Goal: Task Accomplishment & Management: Use online tool/utility

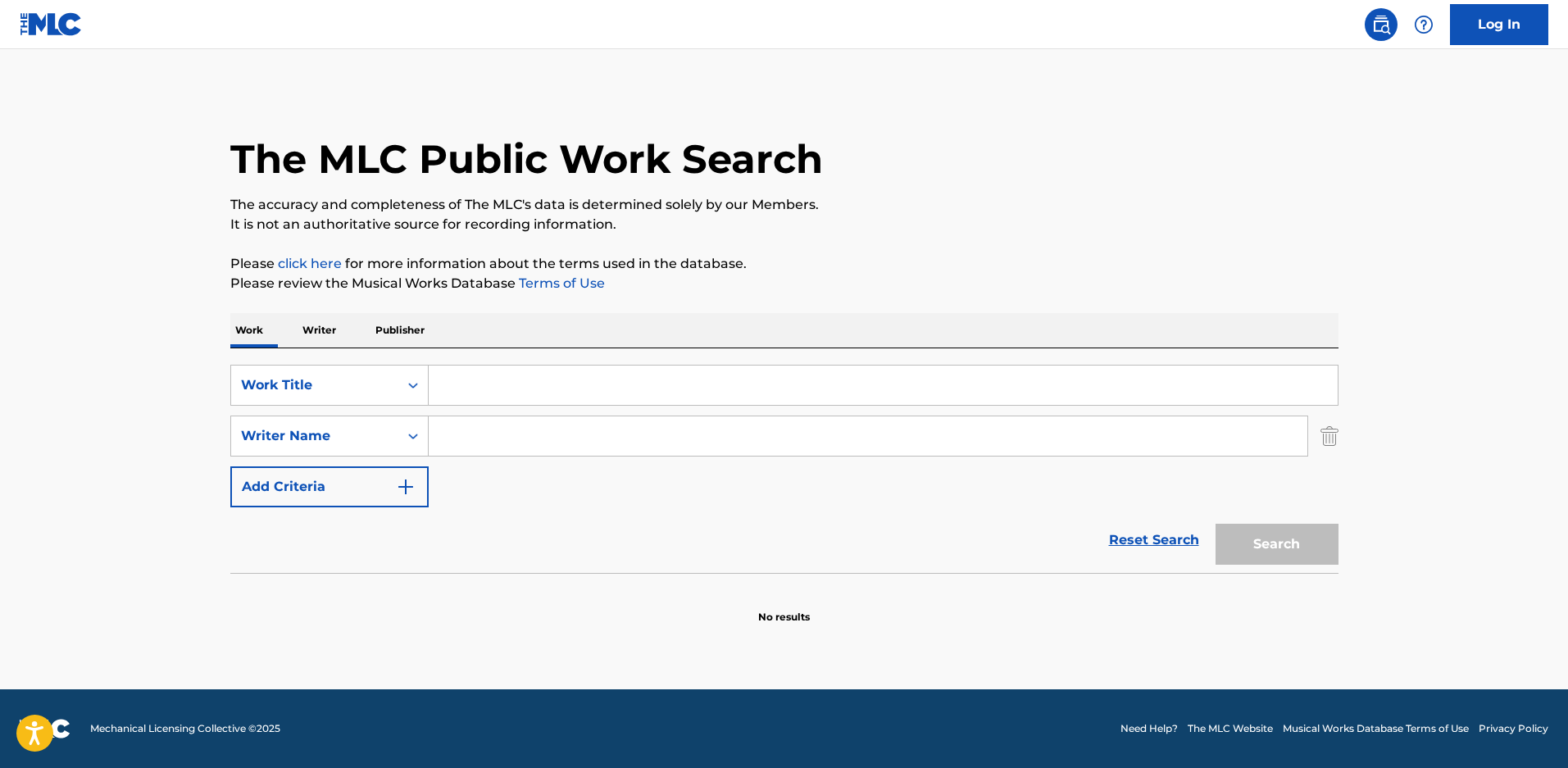
click at [508, 394] on input "Search Form" at bounding box center [882, 385] width 909 height 39
type input "amaryllis story"
click at [1286, 548] on button "Search" at bounding box center [1277, 544] width 123 height 41
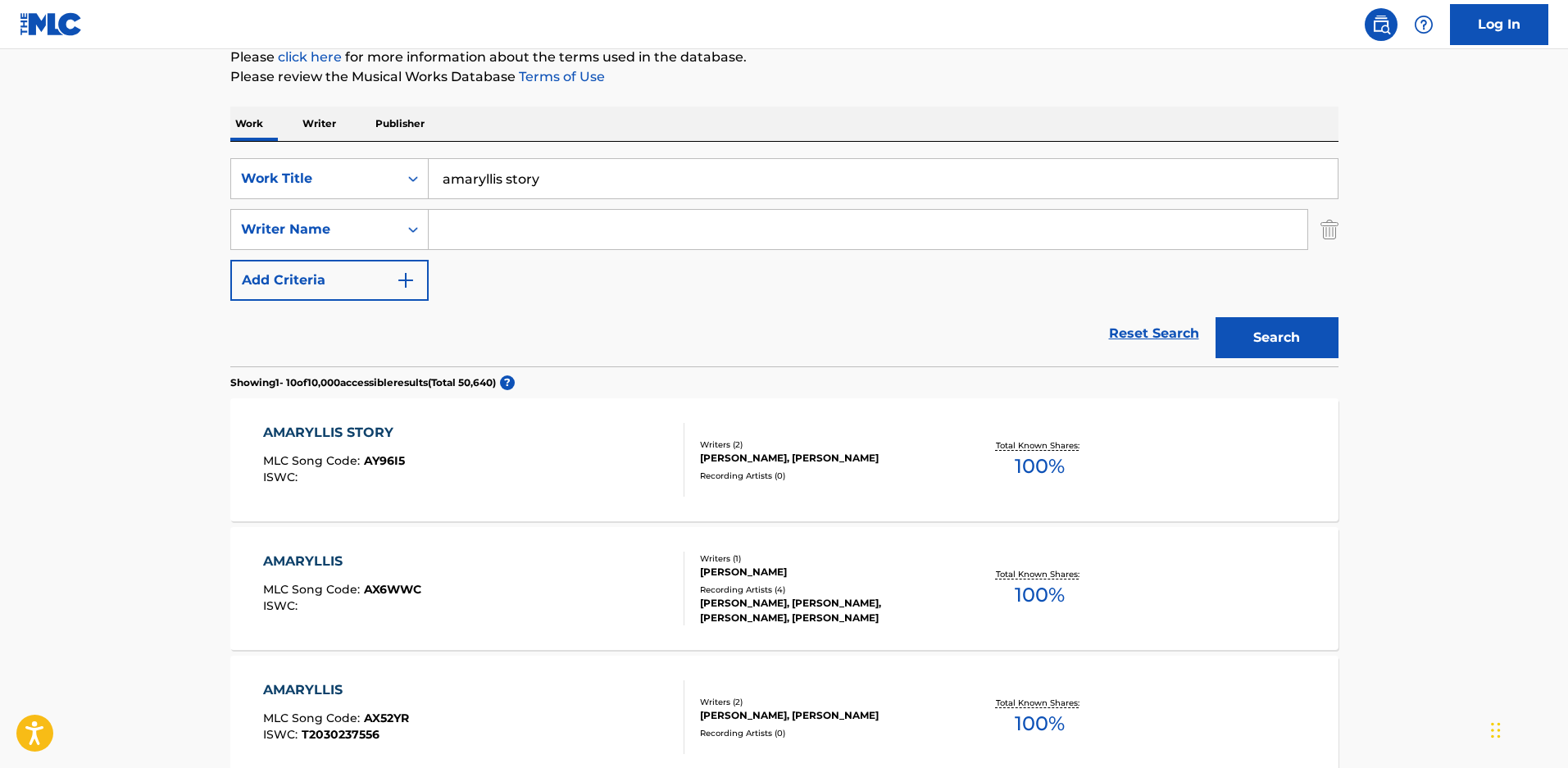
scroll to position [246, 0]
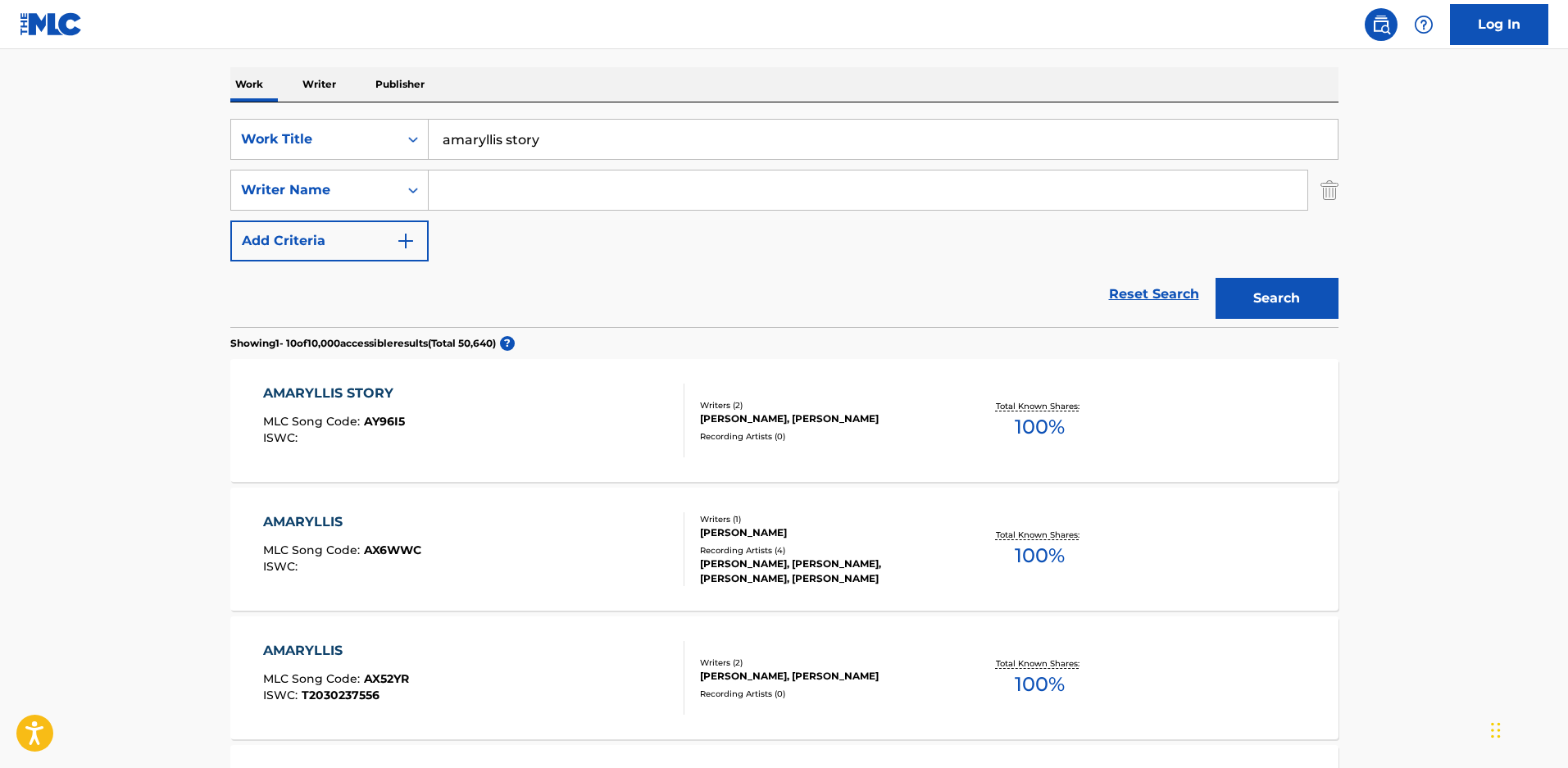
click at [742, 412] on div "[PERSON_NAME], [PERSON_NAME]" at bounding box center [823, 419] width 247 height 15
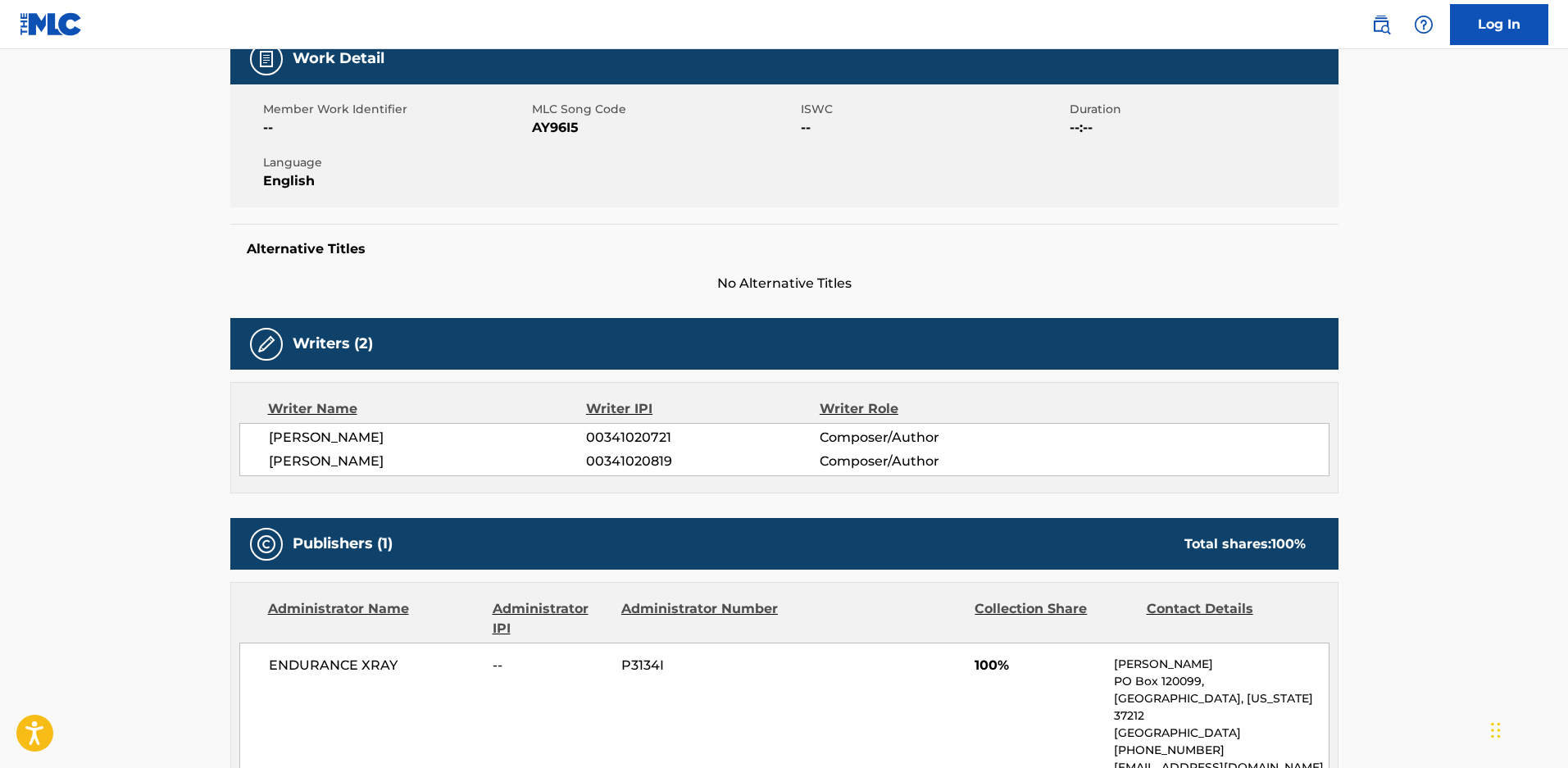
scroll to position [246, 0]
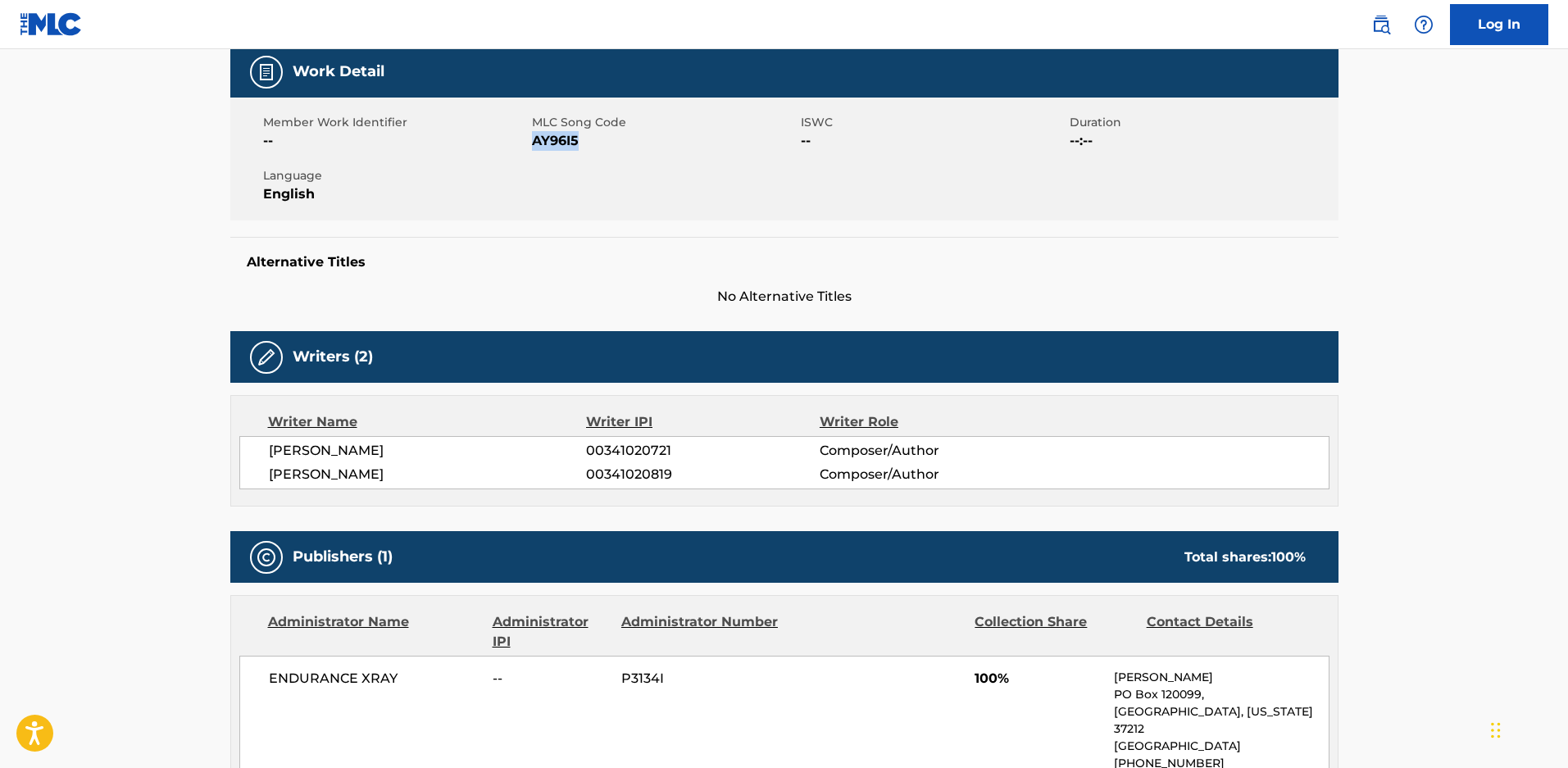
drag, startPoint x: 587, startPoint y: 144, endPoint x: 534, endPoint y: 146, distance: 53.0
click at [534, 146] on span "AY96I5" at bounding box center [664, 141] width 265 height 19
copy span "AY96I5"
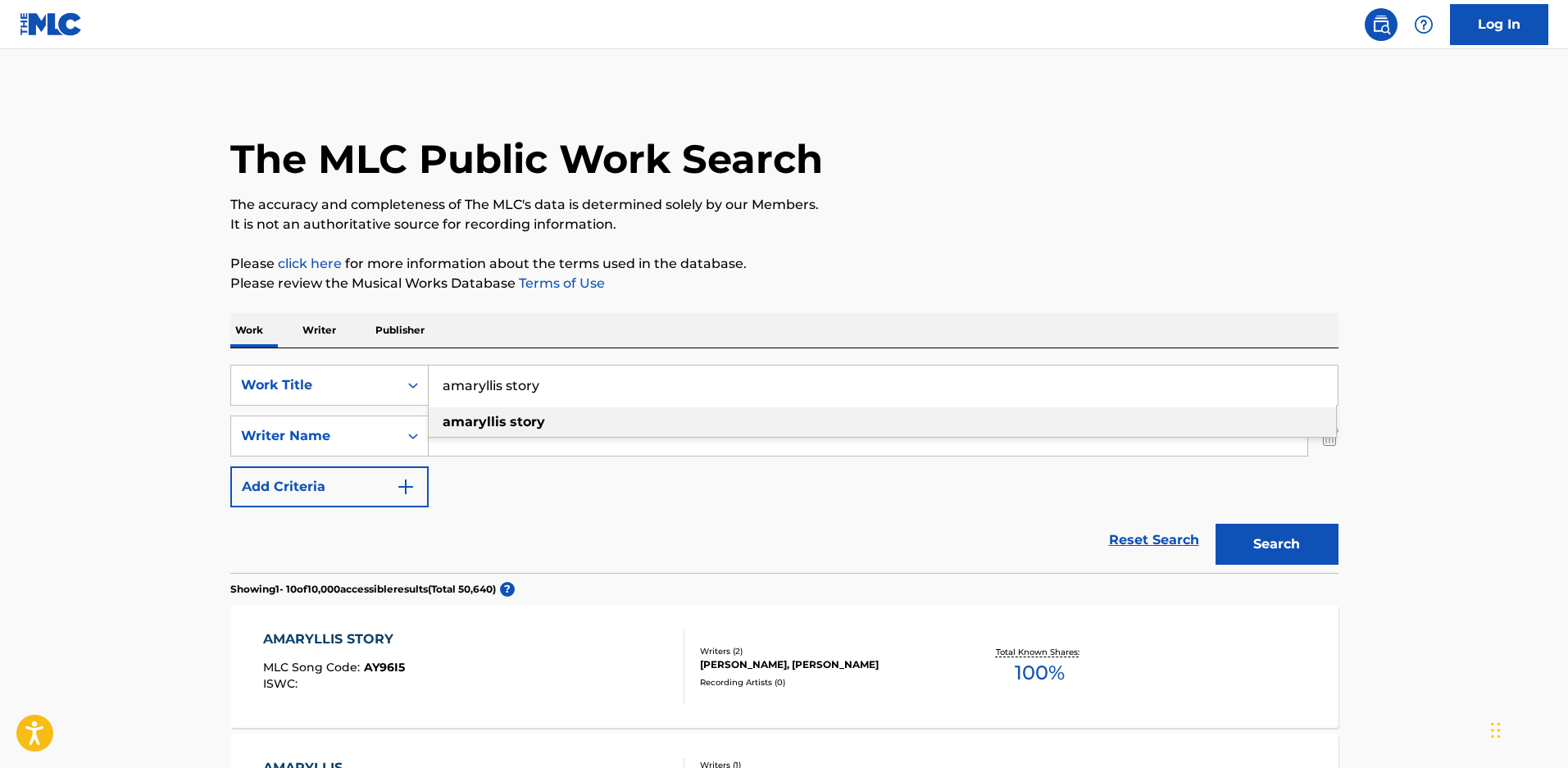
drag, startPoint x: 558, startPoint y: 400, endPoint x: 220, endPoint y: 375, distance: 338.9
type input "U"
type input "in every way"
click at [283, 436] on div "Writer Name" at bounding box center [315, 436] width 148 height 19
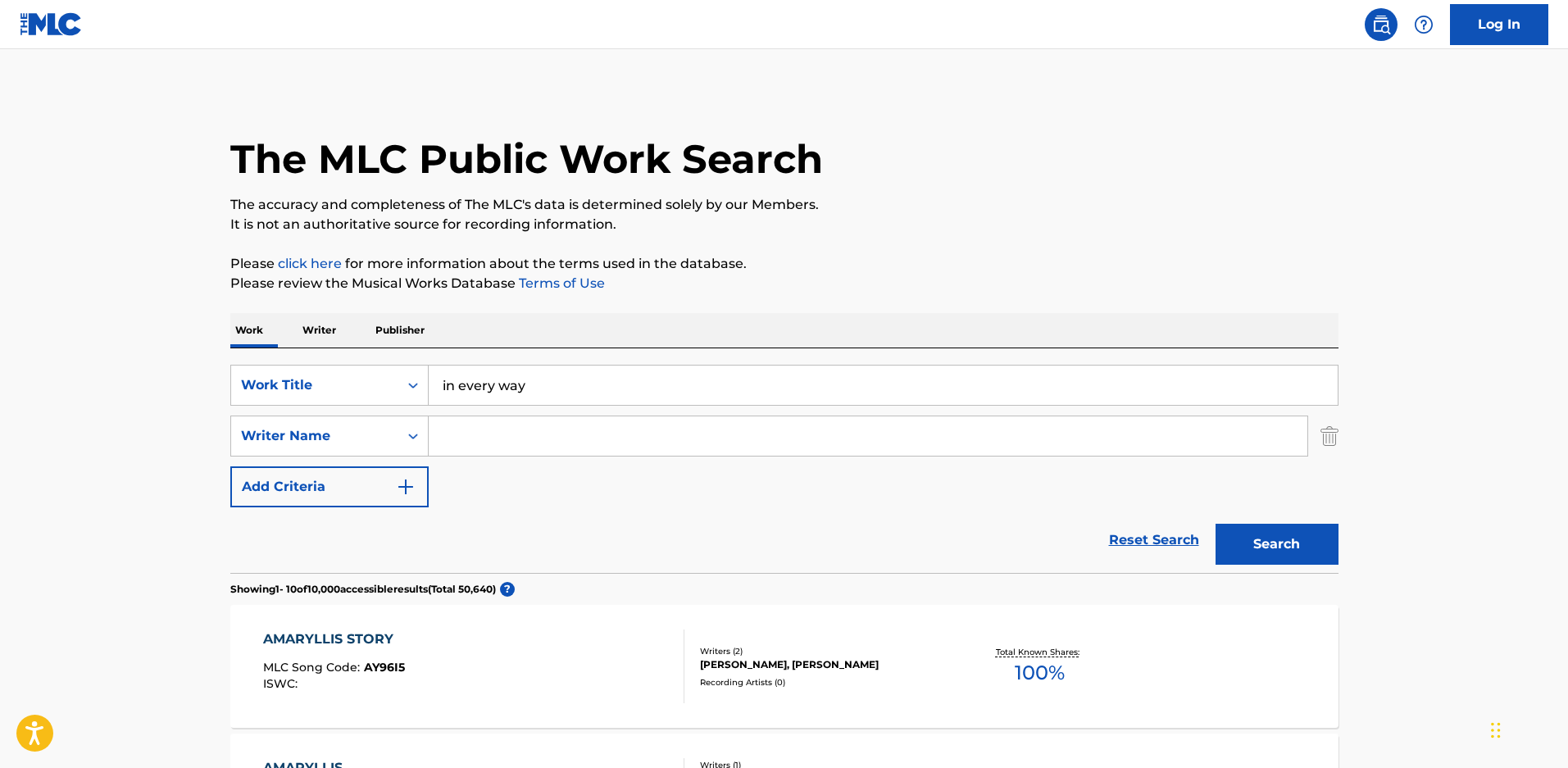
click at [483, 450] on input "Search Form" at bounding box center [868, 436] width 879 height 39
type input "NOCKELS"
click at [1216, 524] on button "Search" at bounding box center [1277, 544] width 123 height 41
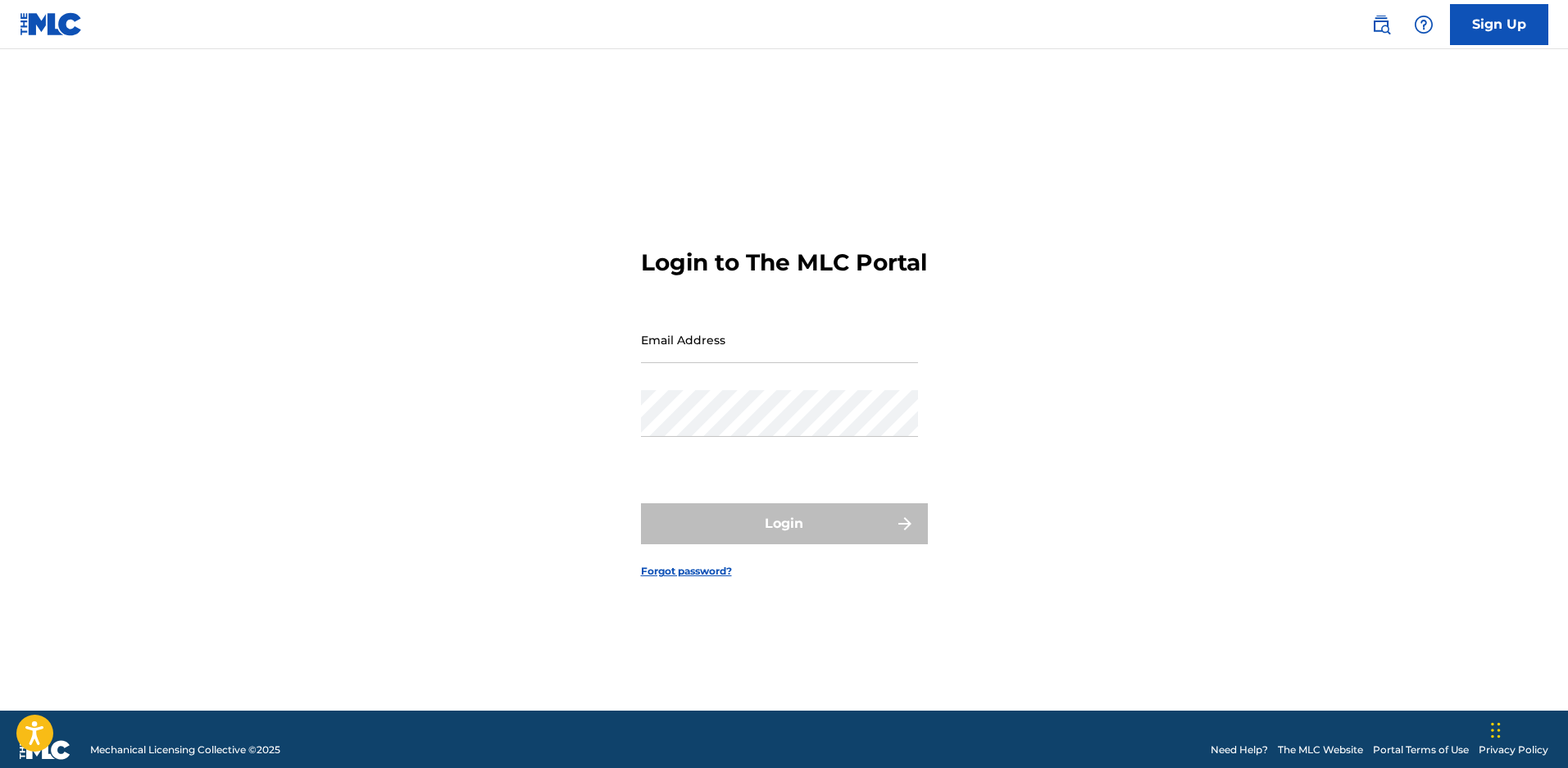
type input "[PERSON_NAME][EMAIL_ADDRESS][DOMAIN_NAME]"
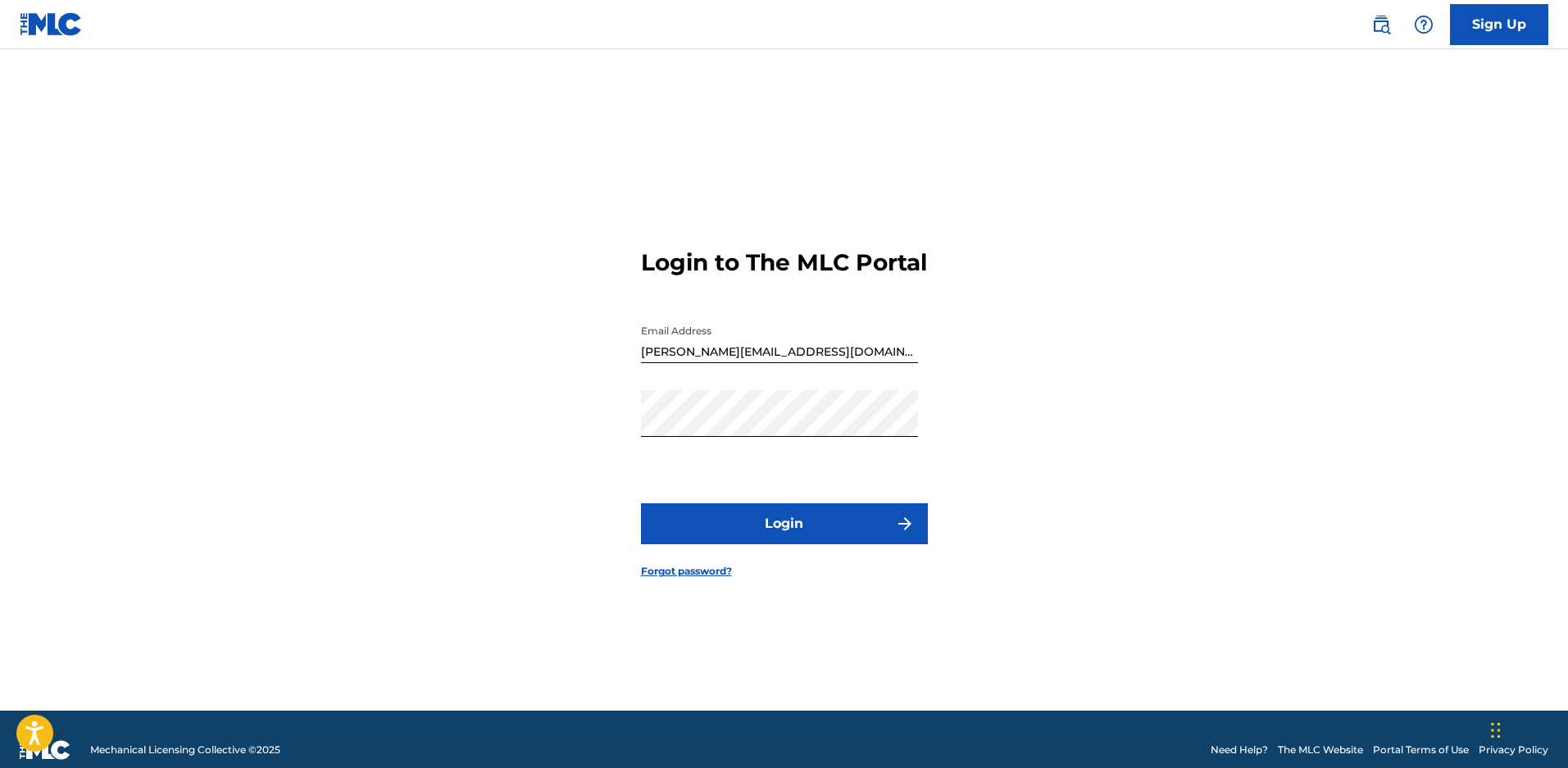
click at [769, 544] on div "Login" at bounding box center [784, 523] width 287 height 41
click at [777, 544] on button "Login" at bounding box center [784, 523] width 287 height 41
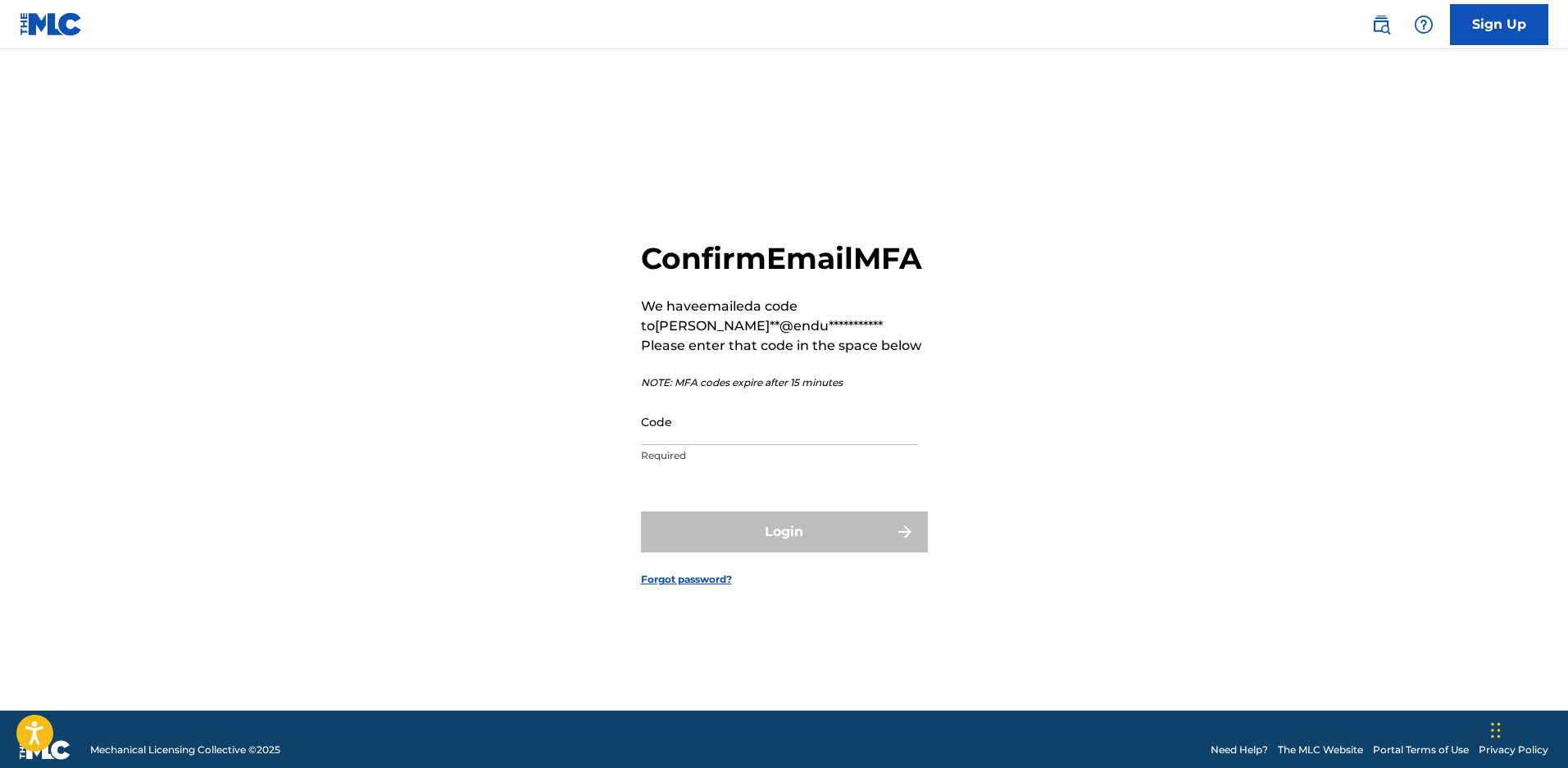
click at [669, 445] on input "Code" at bounding box center [779, 422] width 277 height 46
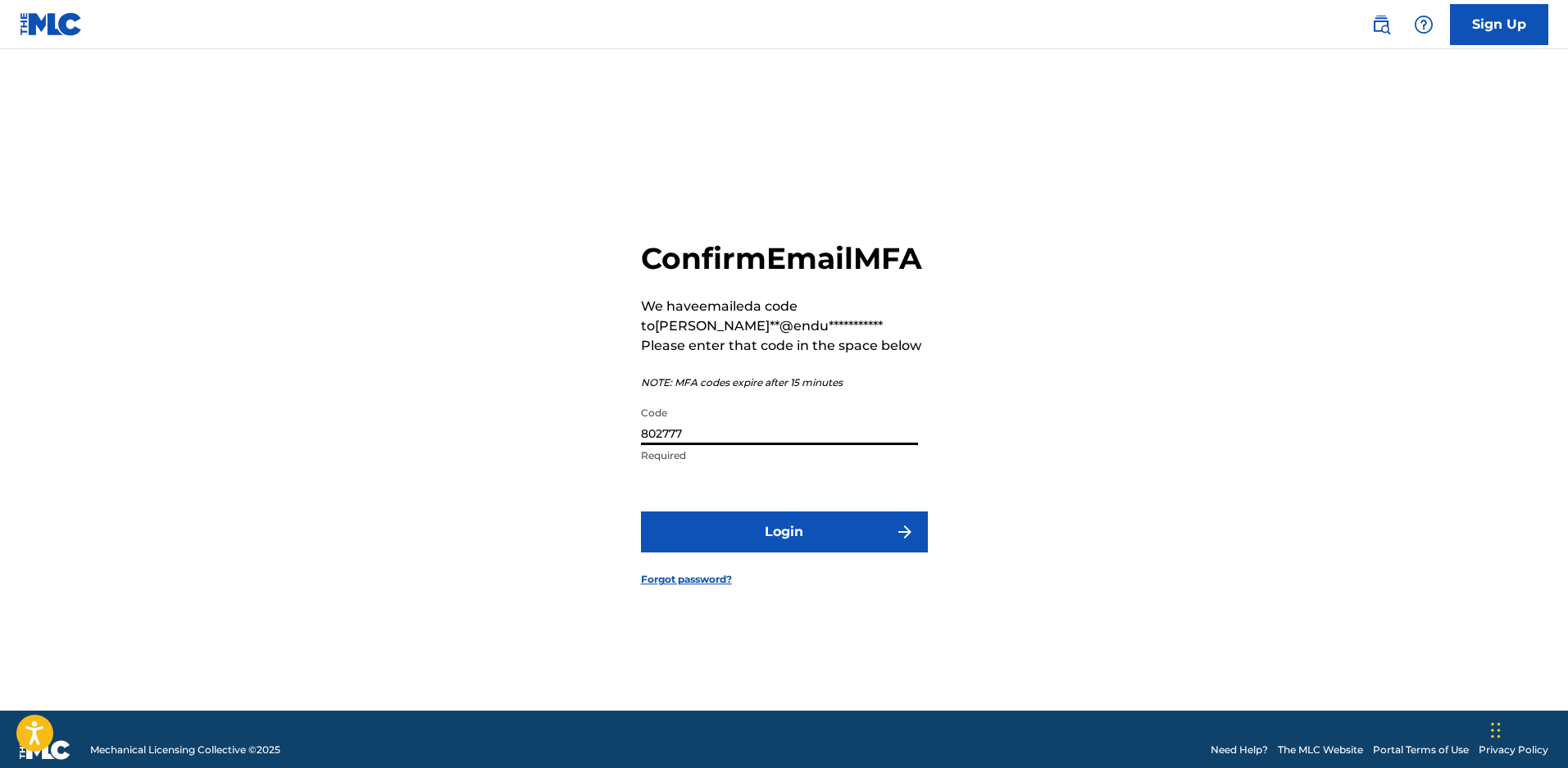
type input "802777"
click at [641, 512] on button "Login" at bounding box center [784, 532] width 287 height 41
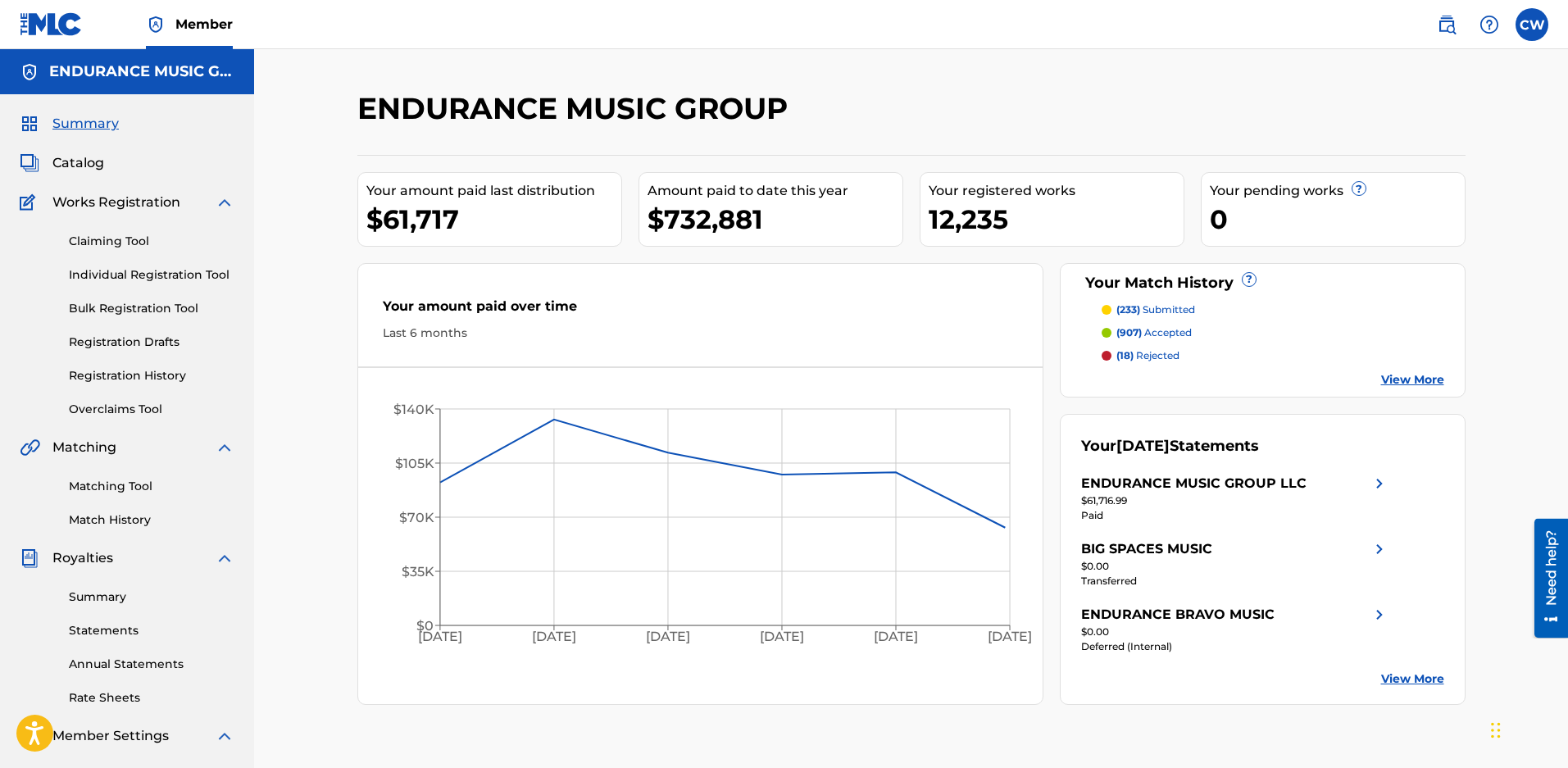
click at [133, 507] on div "Matching Tool Match History" at bounding box center [127, 493] width 215 height 72
click at [142, 495] on link "Matching Tool" at bounding box center [151, 486] width 165 height 17
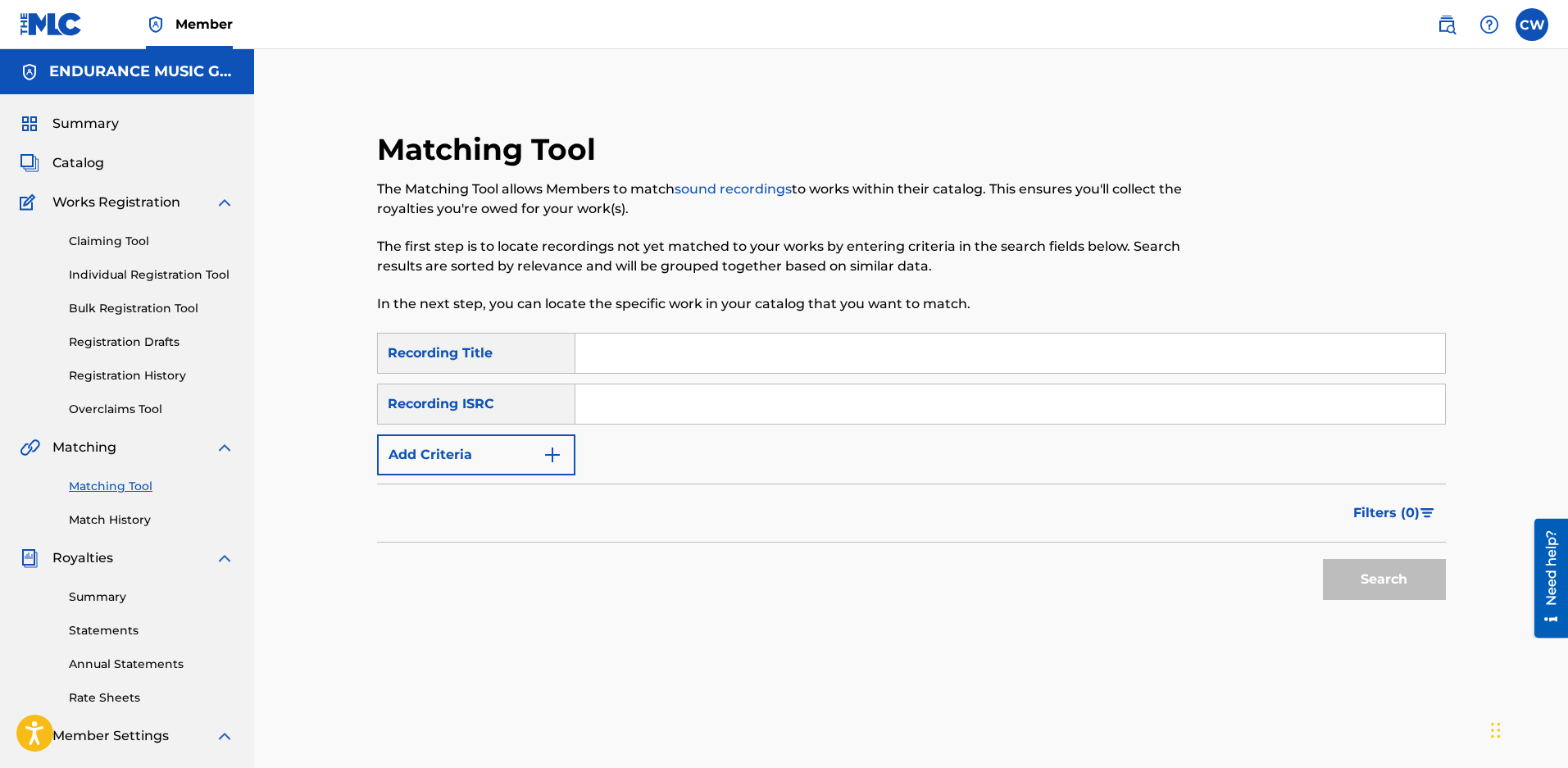
click at [608, 347] on input "Search Form" at bounding box center [1010, 353] width 869 height 39
type input "IN EVERY WAY"
click at [495, 451] on button "Add Criteria" at bounding box center [476, 455] width 199 height 41
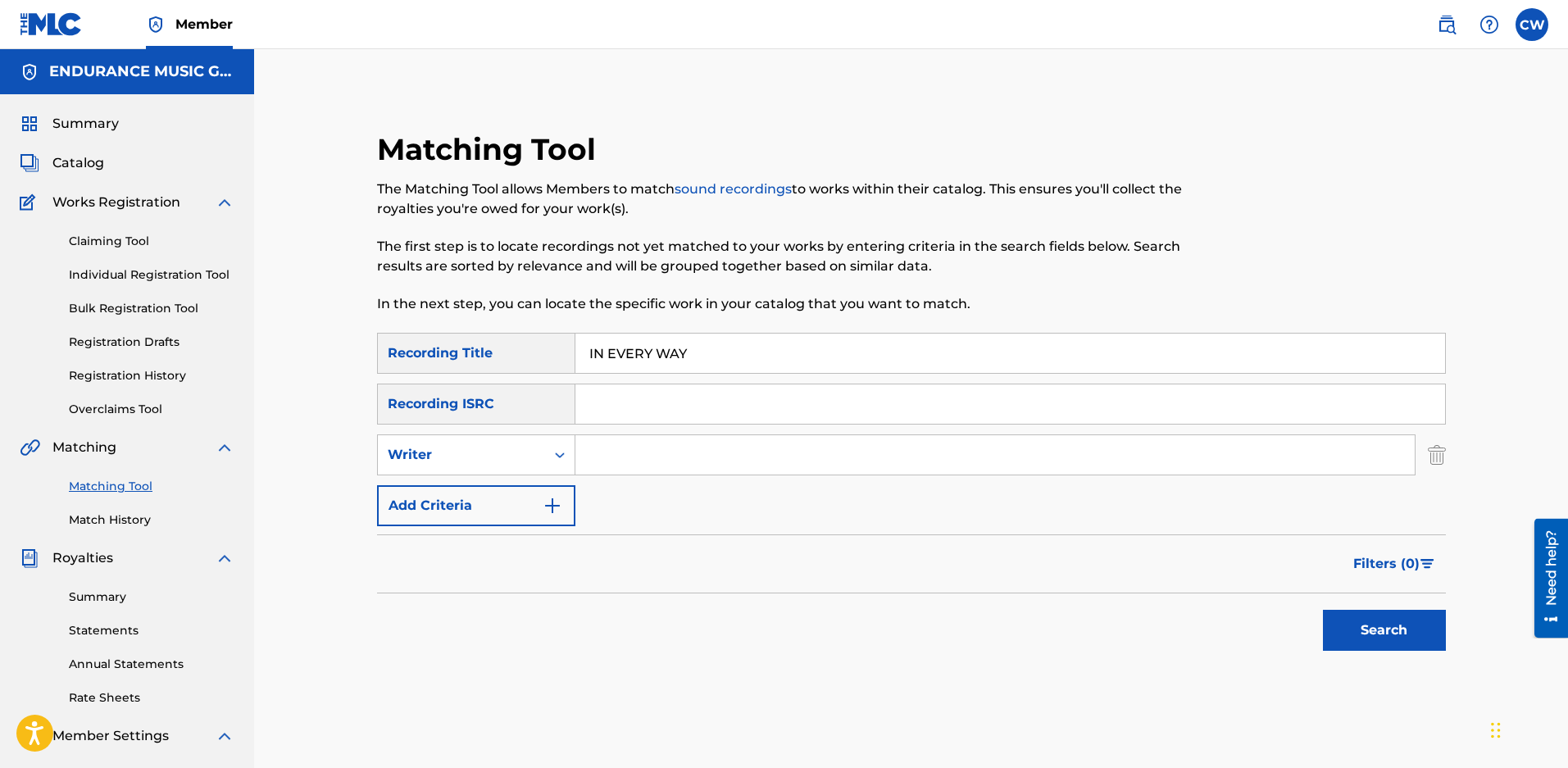
click at [612, 456] on input "Search Form" at bounding box center [995, 455] width 840 height 39
type input "NOCKELS"
click at [1323, 610] on button "Search" at bounding box center [1384, 630] width 123 height 41
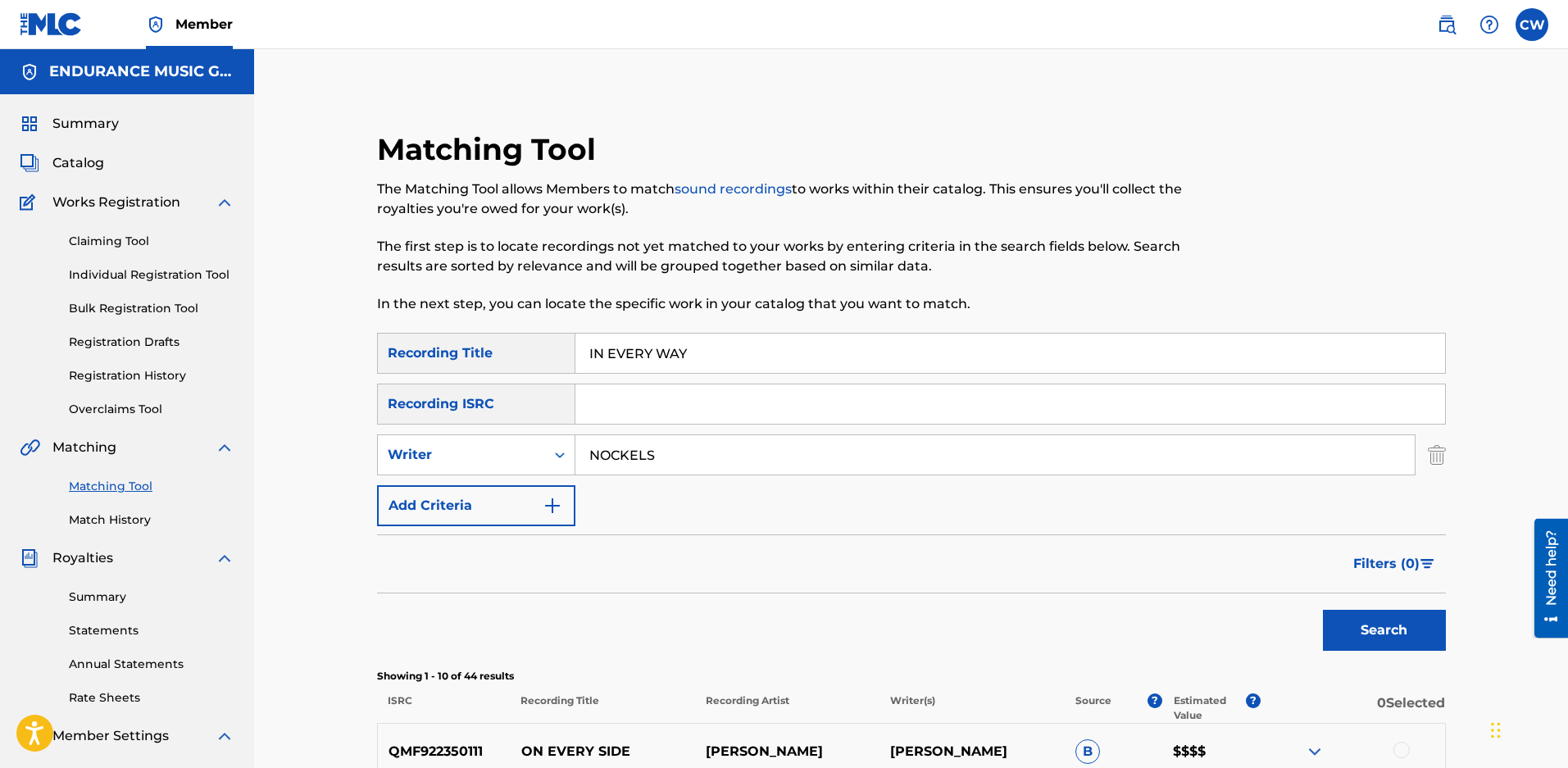
click at [1092, 570] on div "Filters ( 0 )" at bounding box center [911, 563] width 1069 height 59
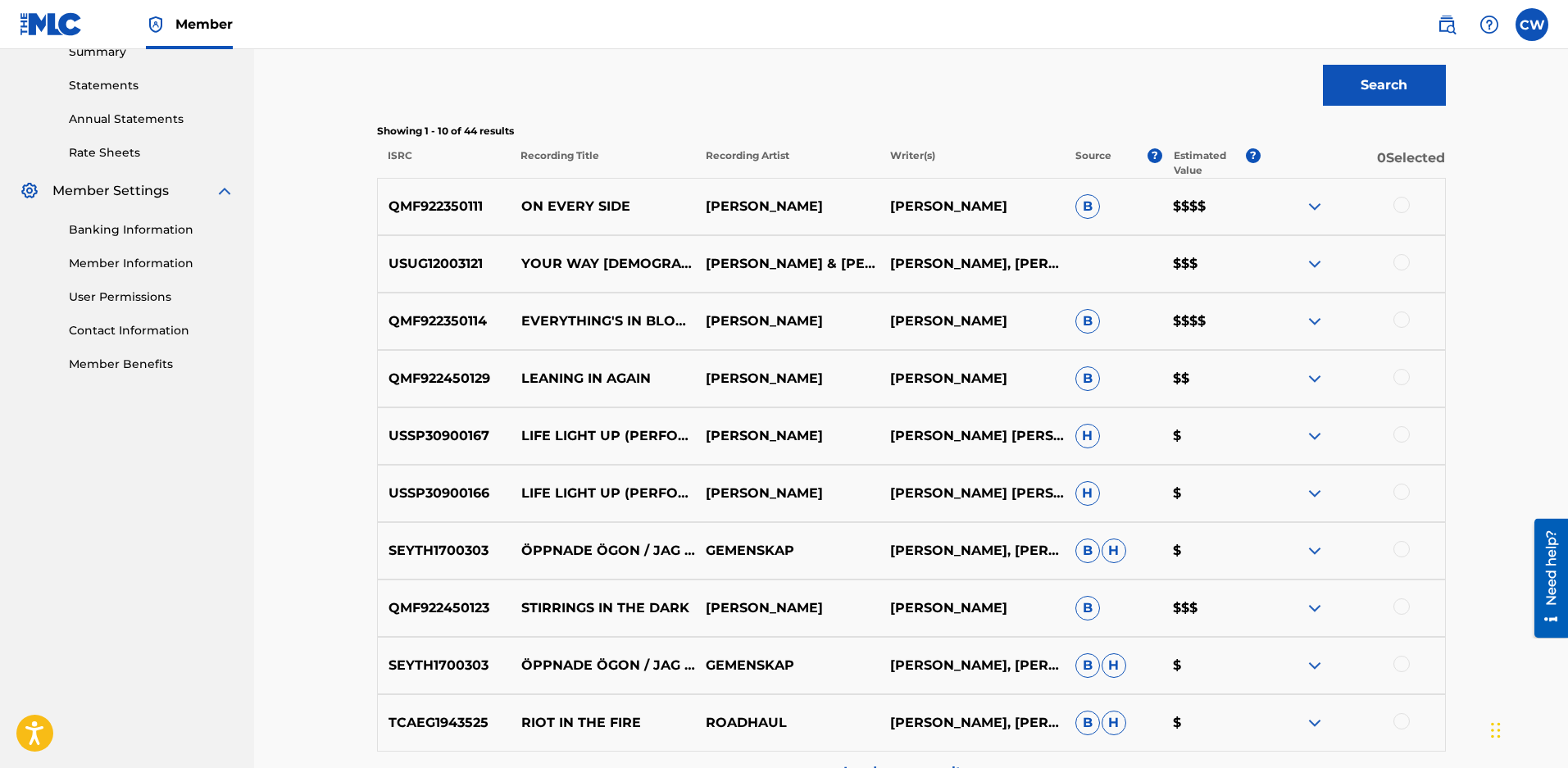
scroll to position [328, 0]
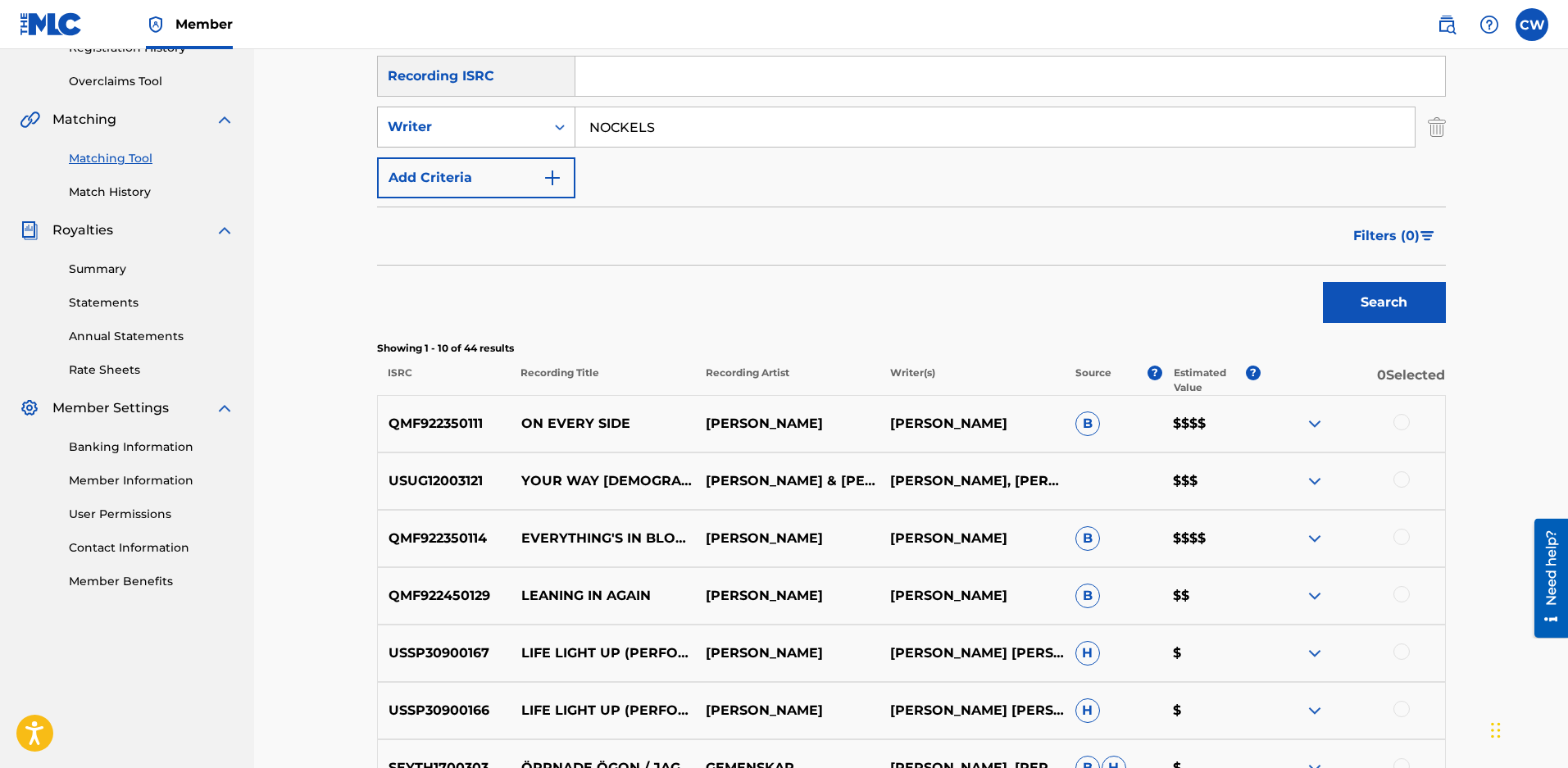
drag, startPoint x: 668, startPoint y: 128, endPoint x: 534, endPoint y: 128, distance: 134.0
click at [541, 126] on div "SearchWithCriteriafeeb1a90-1db9-4cdf-9baf-f7823e5e27f0 Writer NOCKELS" at bounding box center [911, 127] width 1069 height 41
click at [456, 139] on div "Writer" at bounding box center [461, 127] width 167 height 31
click at [463, 178] on div "Recording Artist" at bounding box center [476, 168] width 197 height 41
click at [648, 129] on input "Search Form" at bounding box center [995, 127] width 840 height 39
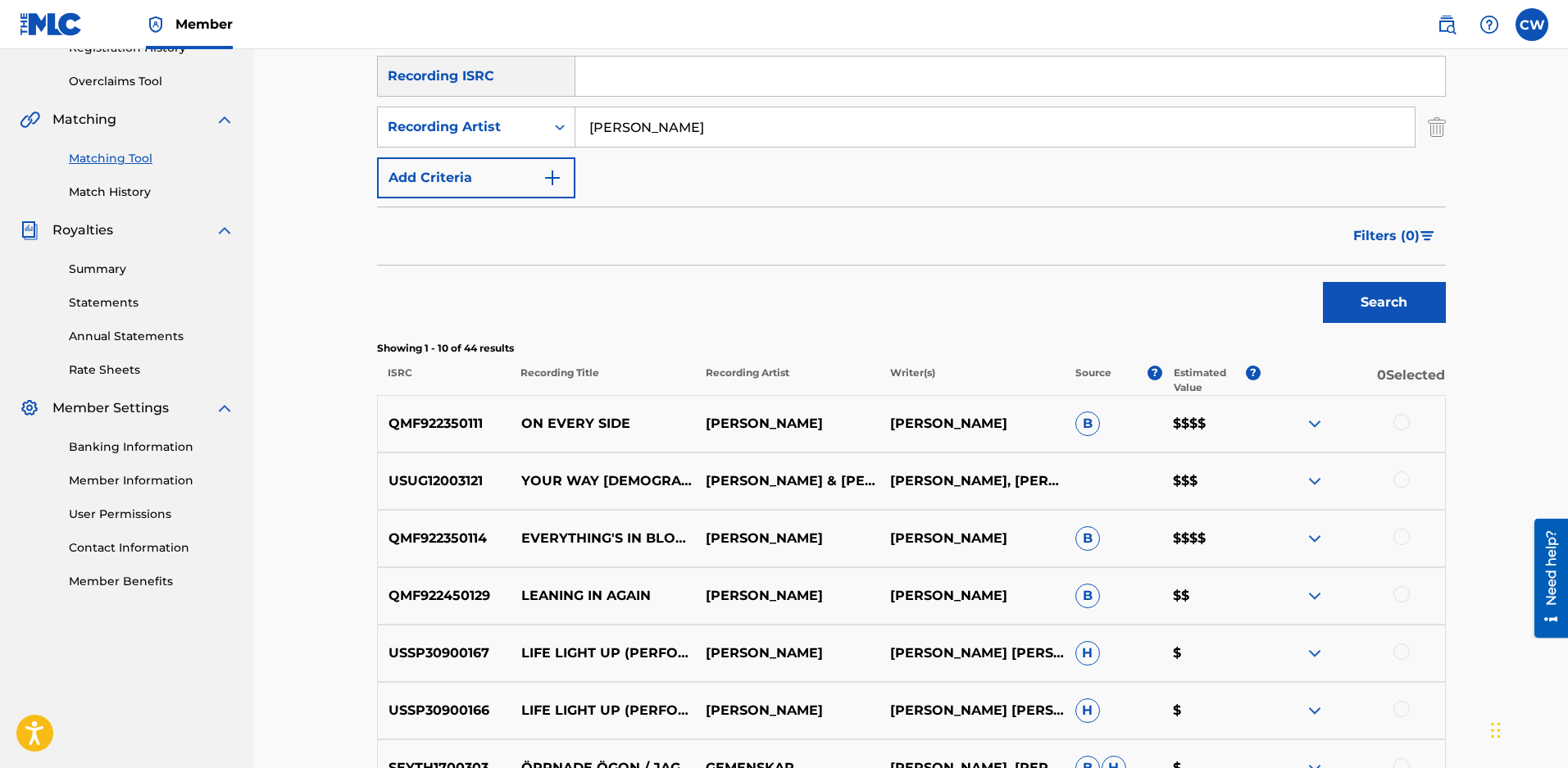
click at [1323, 282] on button "Search" at bounding box center [1384, 302] width 123 height 41
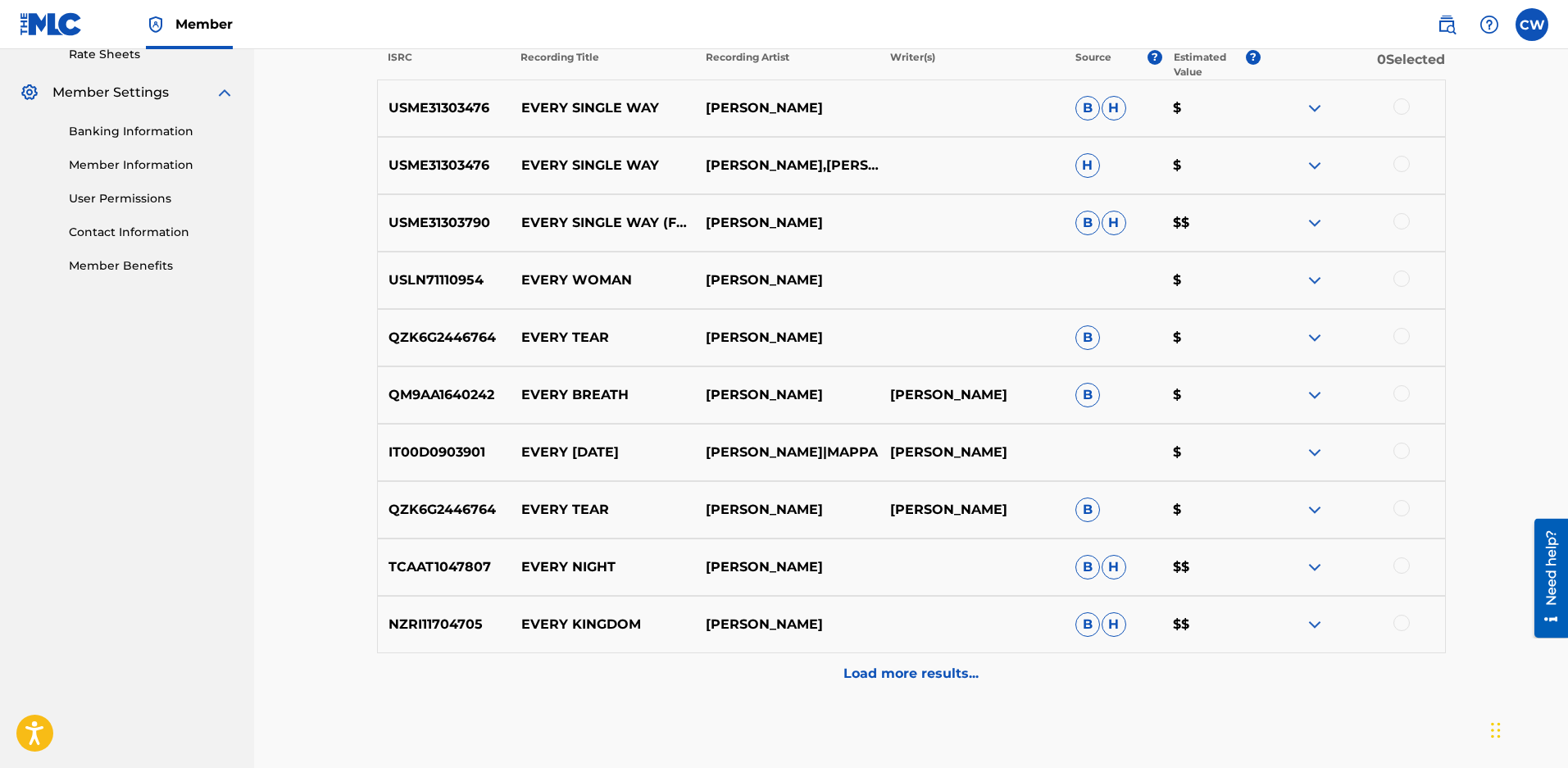
scroll to position [254, 0]
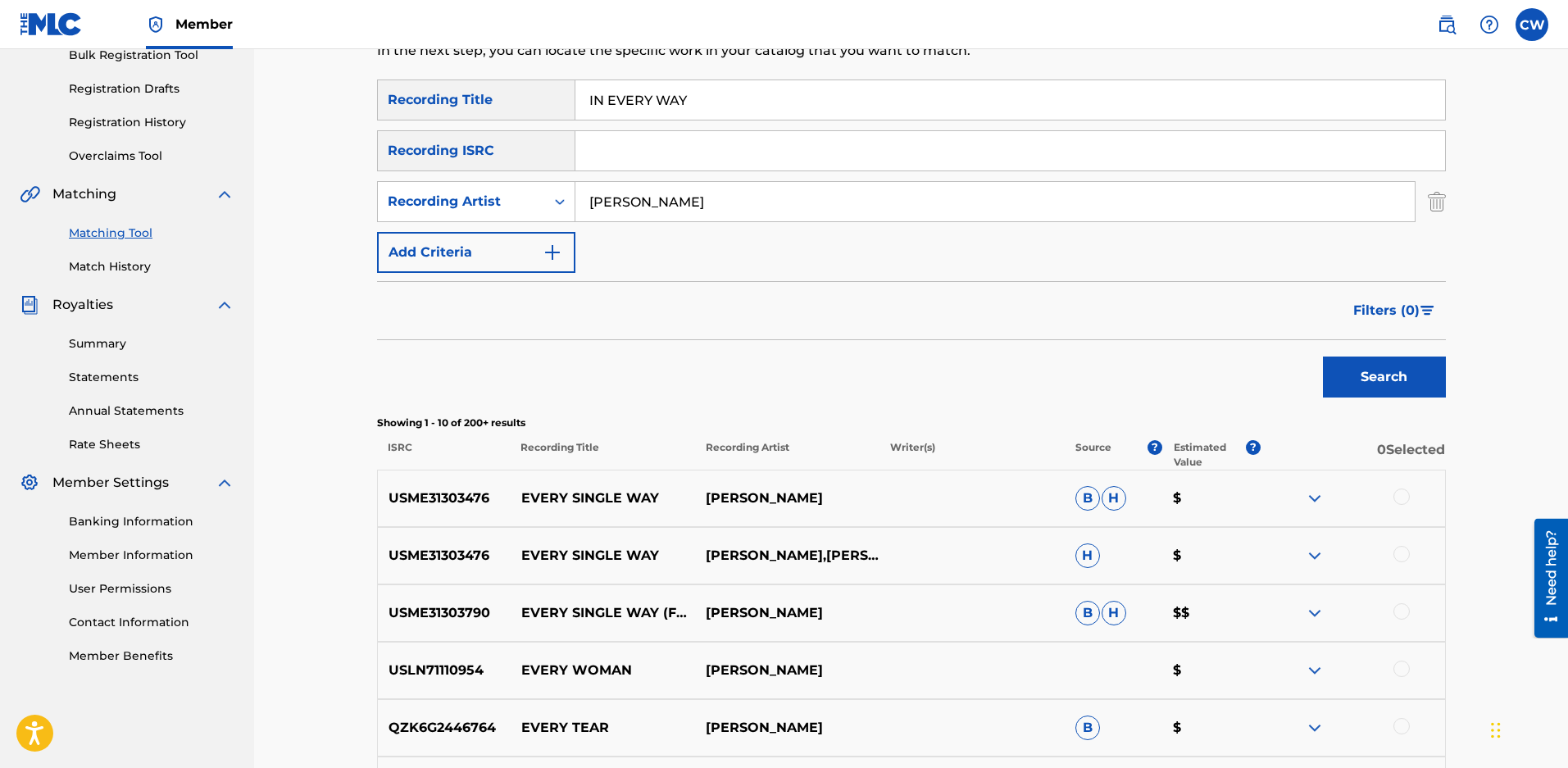
click at [677, 204] on input "HOLLY" at bounding box center [995, 201] width 840 height 39
click at [1323, 357] on button "Search" at bounding box center [1384, 377] width 123 height 41
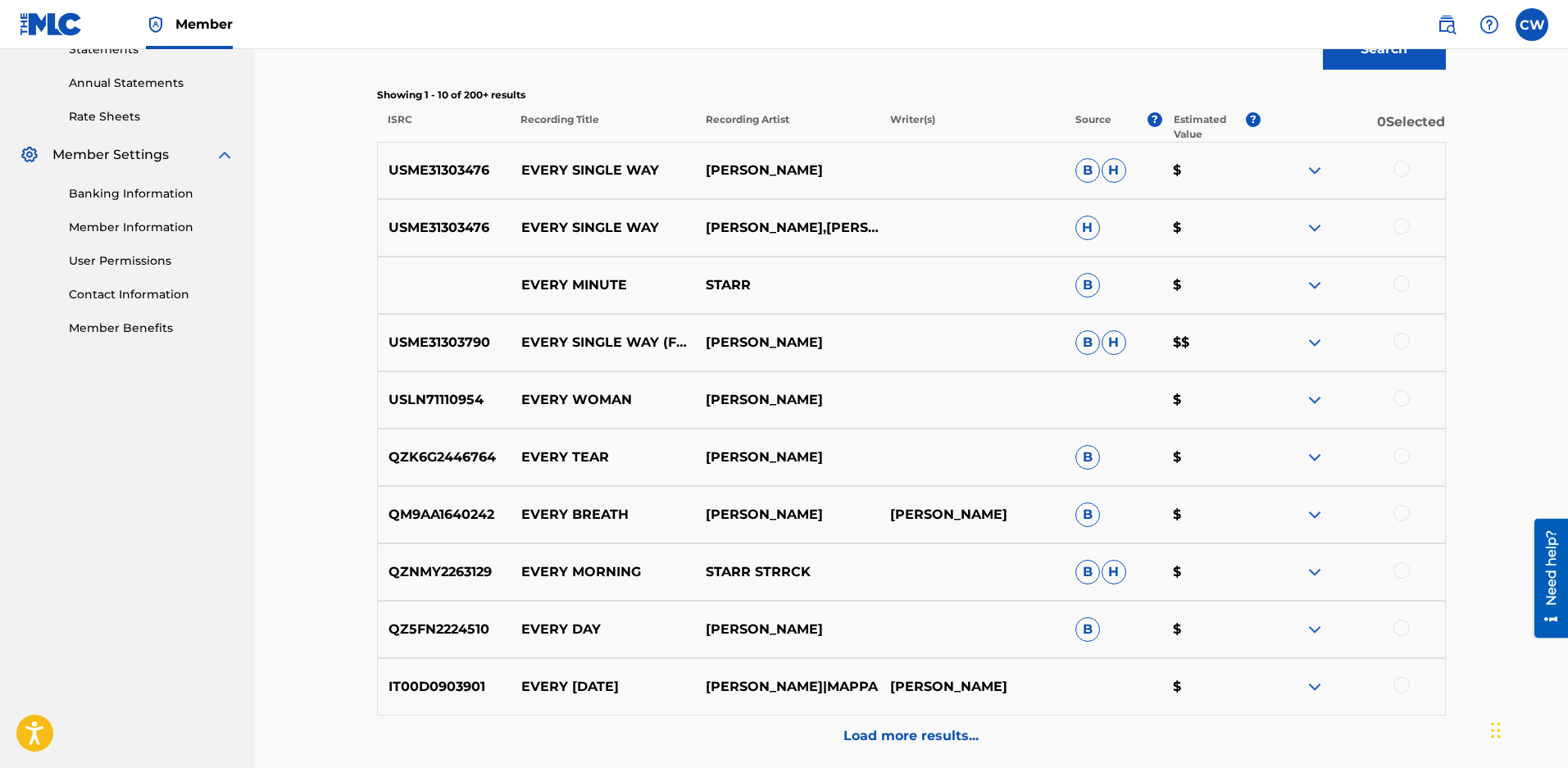
scroll to position [745, 0]
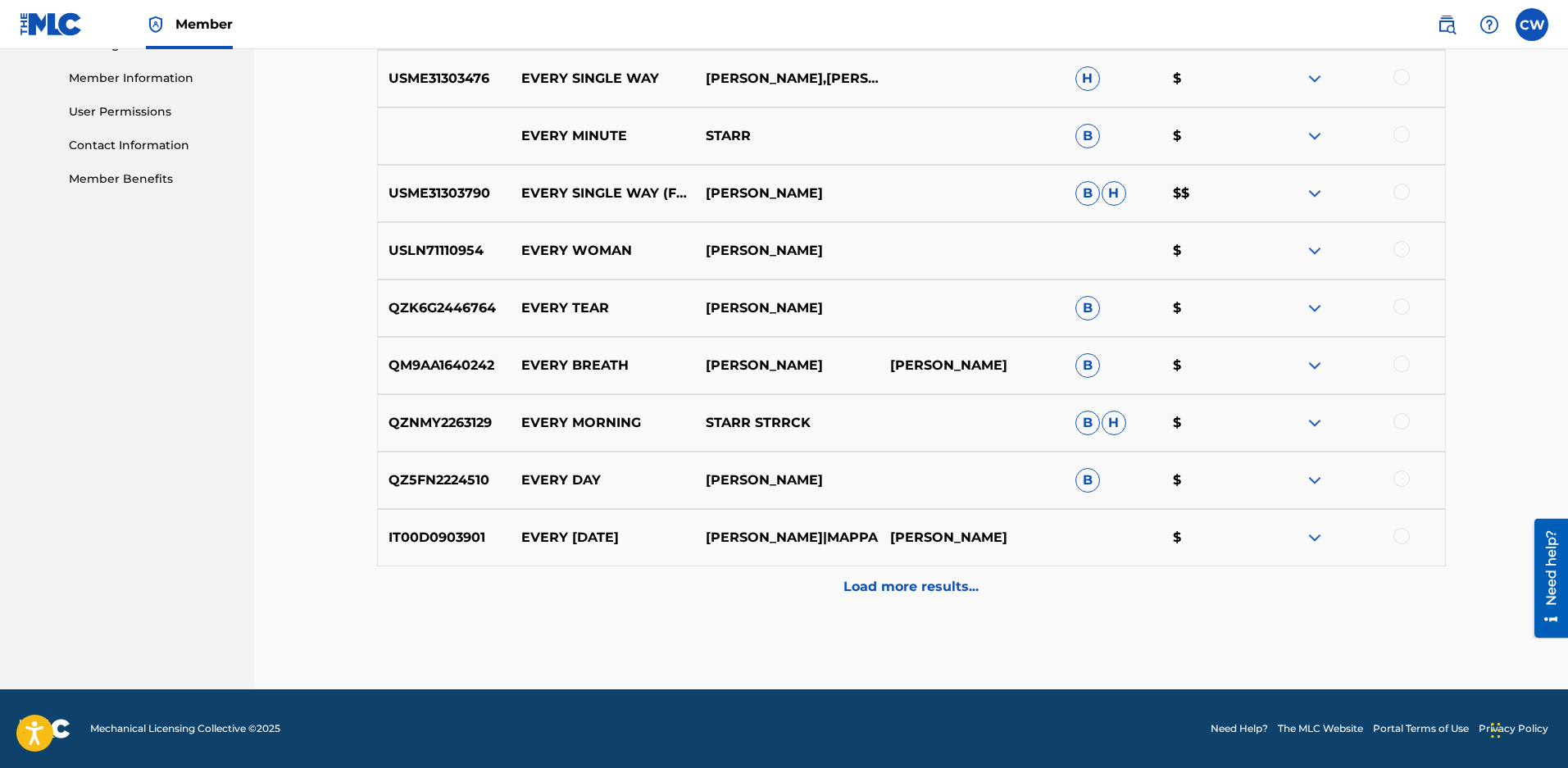
click at [932, 596] on p "Load more results..." at bounding box center [910, 587] width 136 height 19
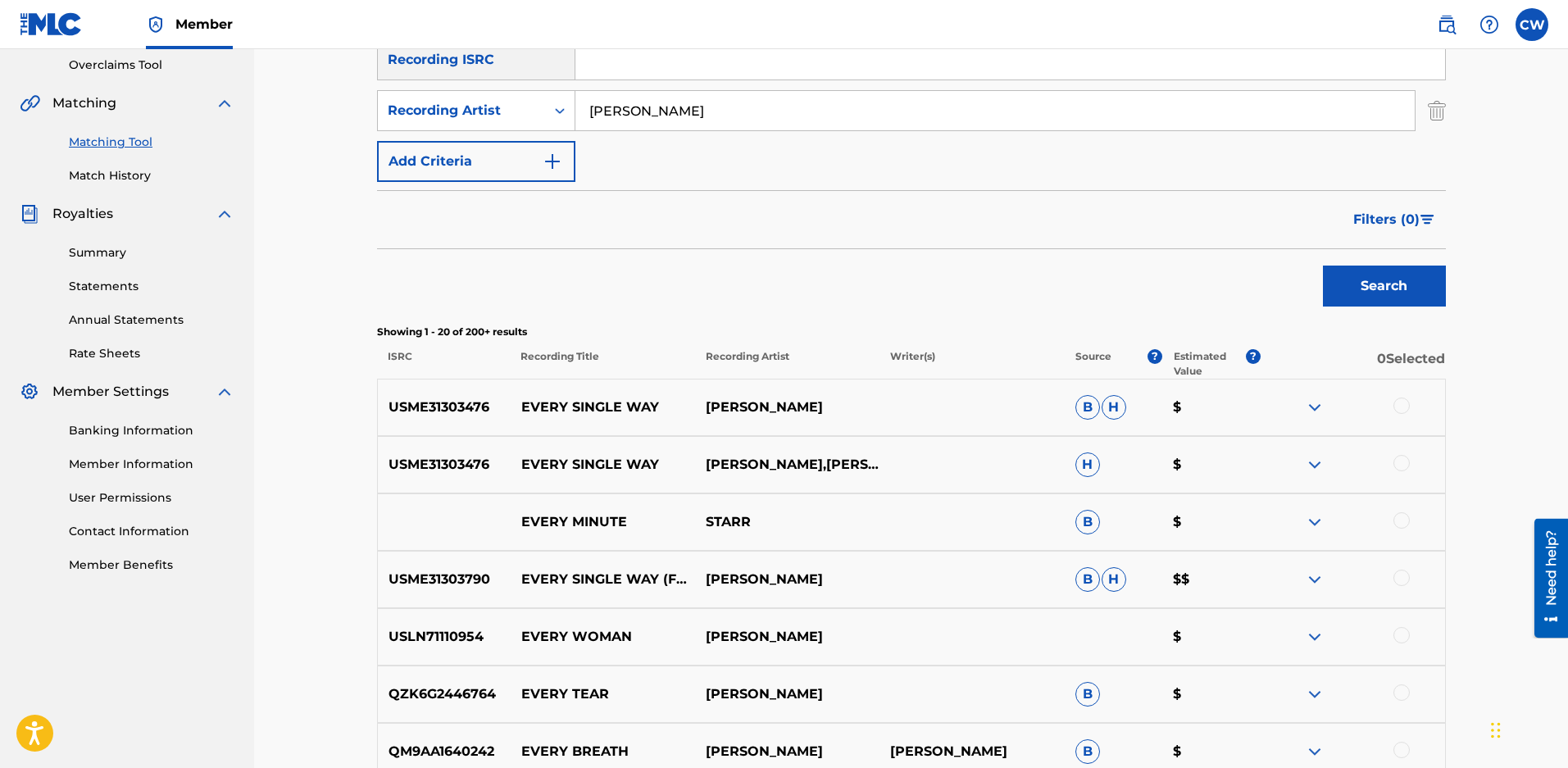
scroll to position [7, 0]
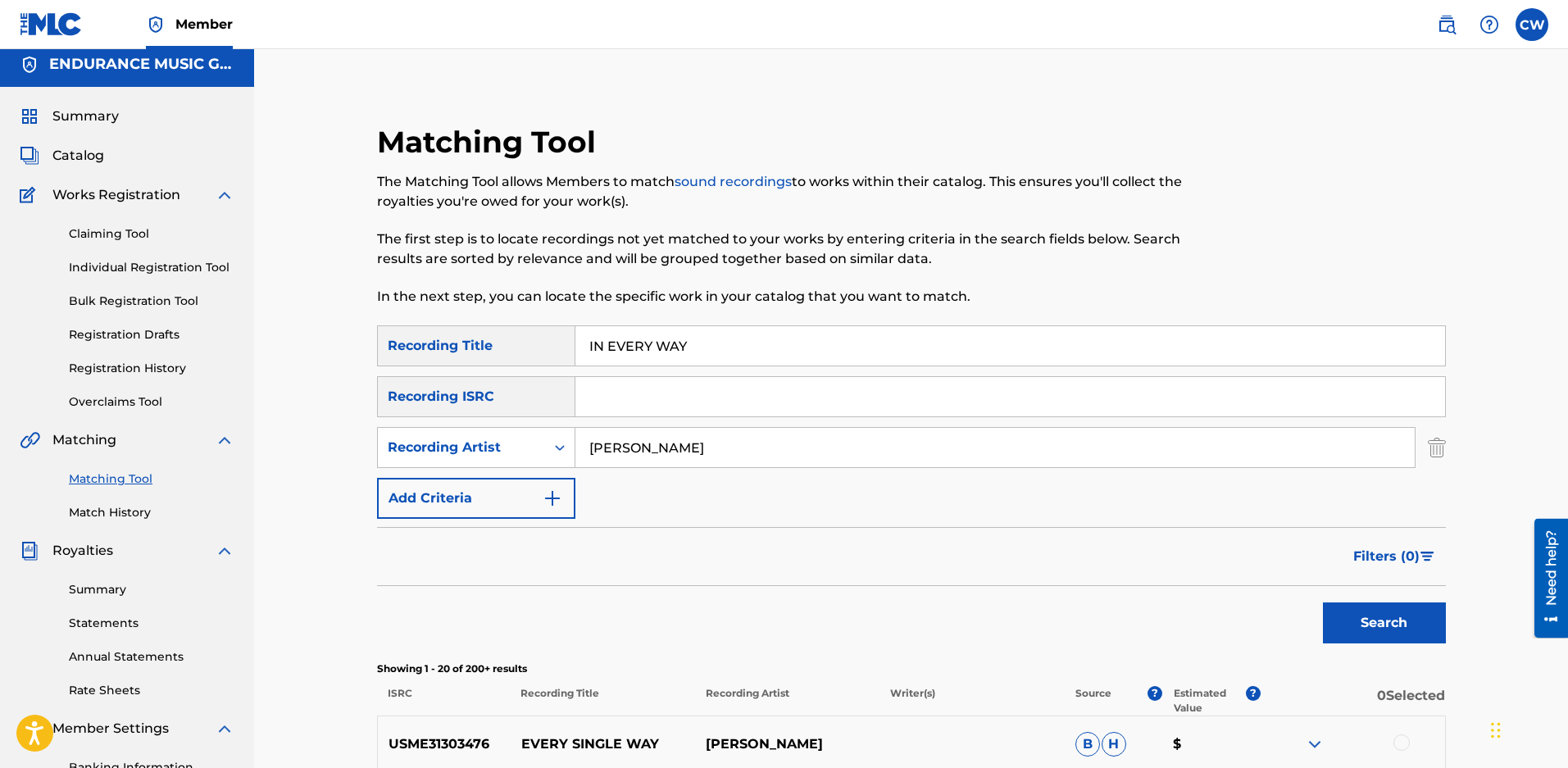
drag, startPoint x: 693, startPoint y: 455, endPoint x: 0, endPoint y: 367, distance: 698.6
type input "NOCKELS"
click at [1323, 603] on button "Search" at bounding box center [1384, 623] width 123 height 41
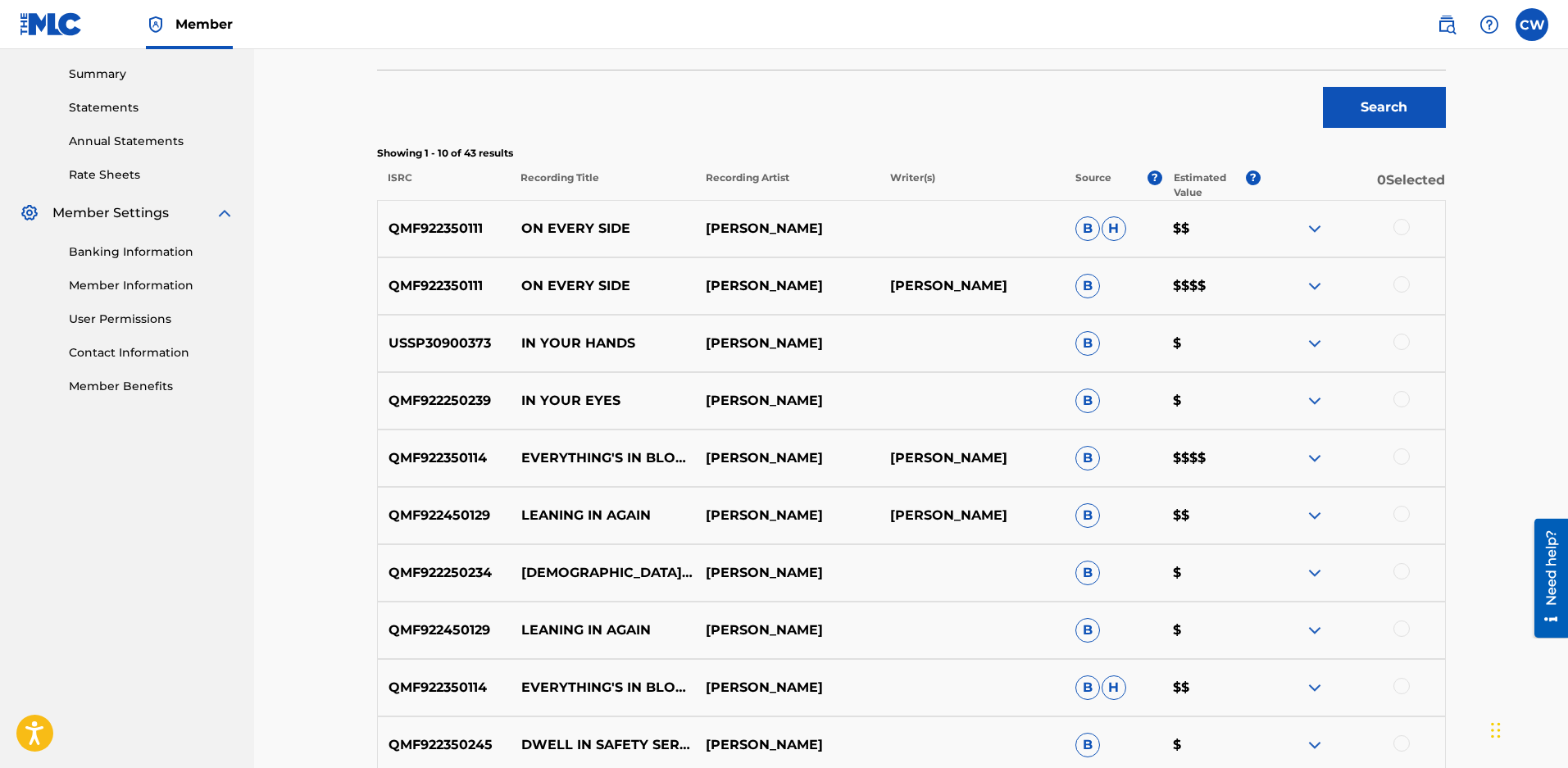
scroll to position [745, 0]
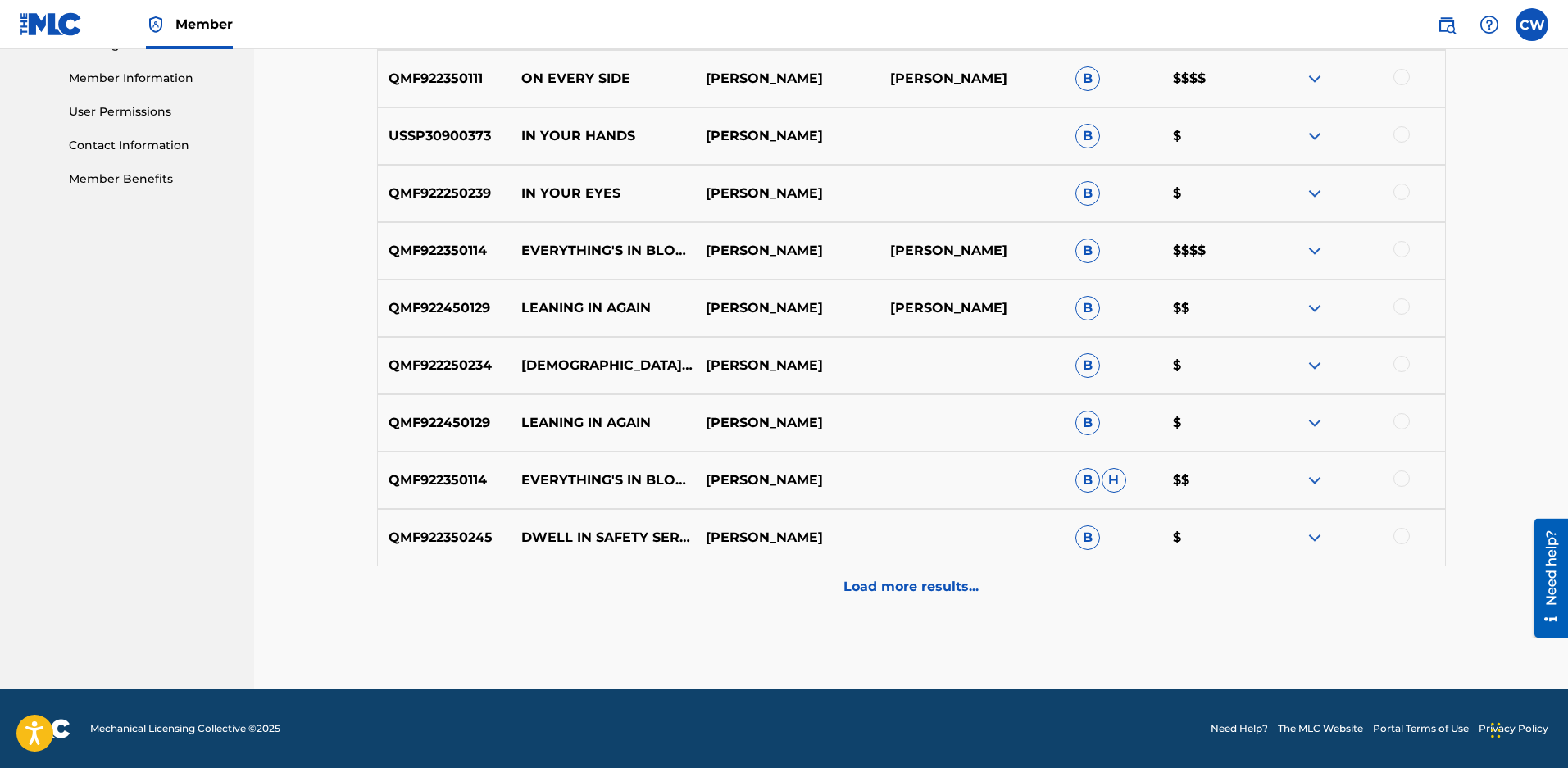
click at [913, 583] on p "Load more results..." at bounding box center [910, 587] width 136 height 19
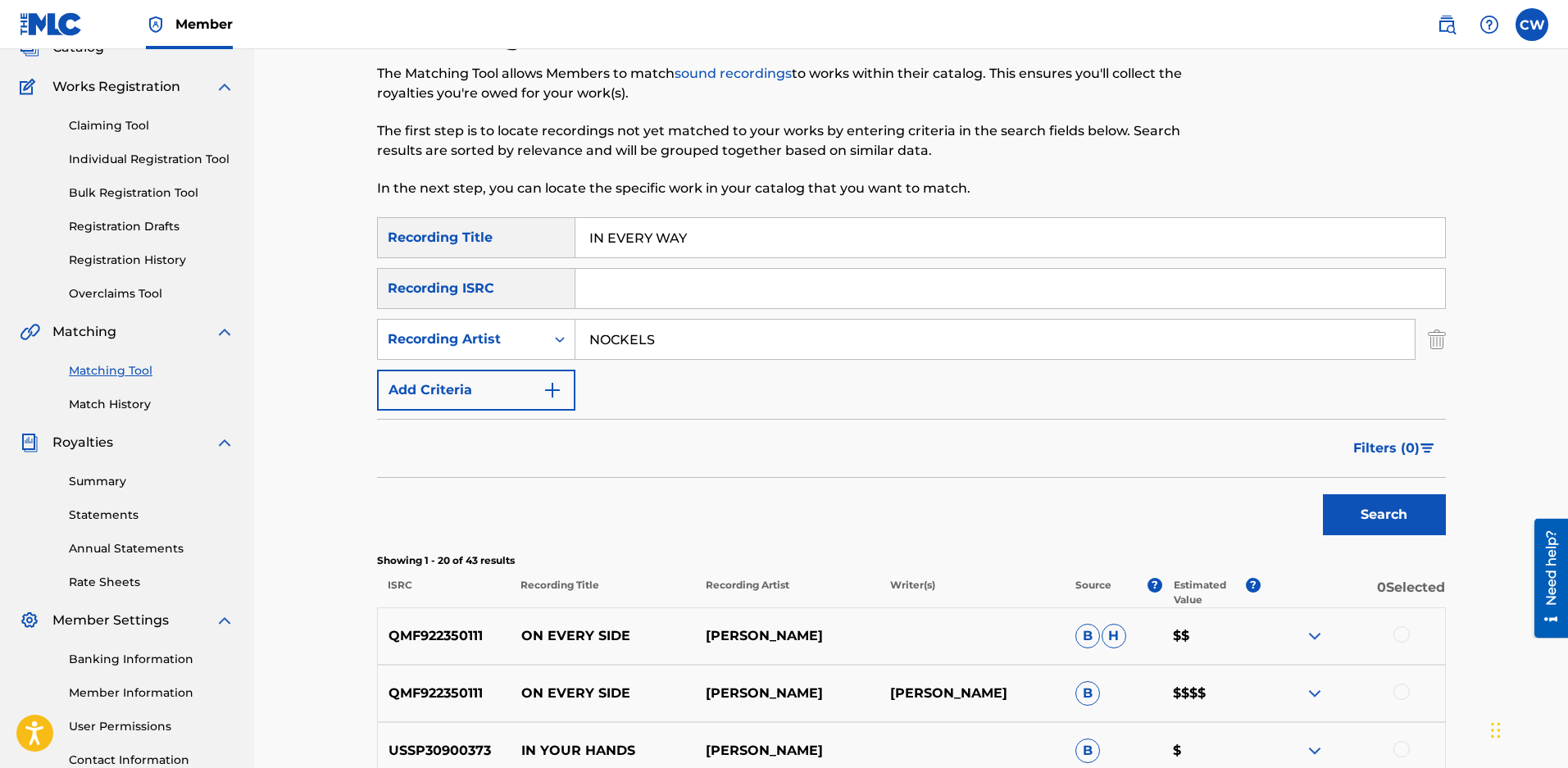
scroll to position [89, 0]
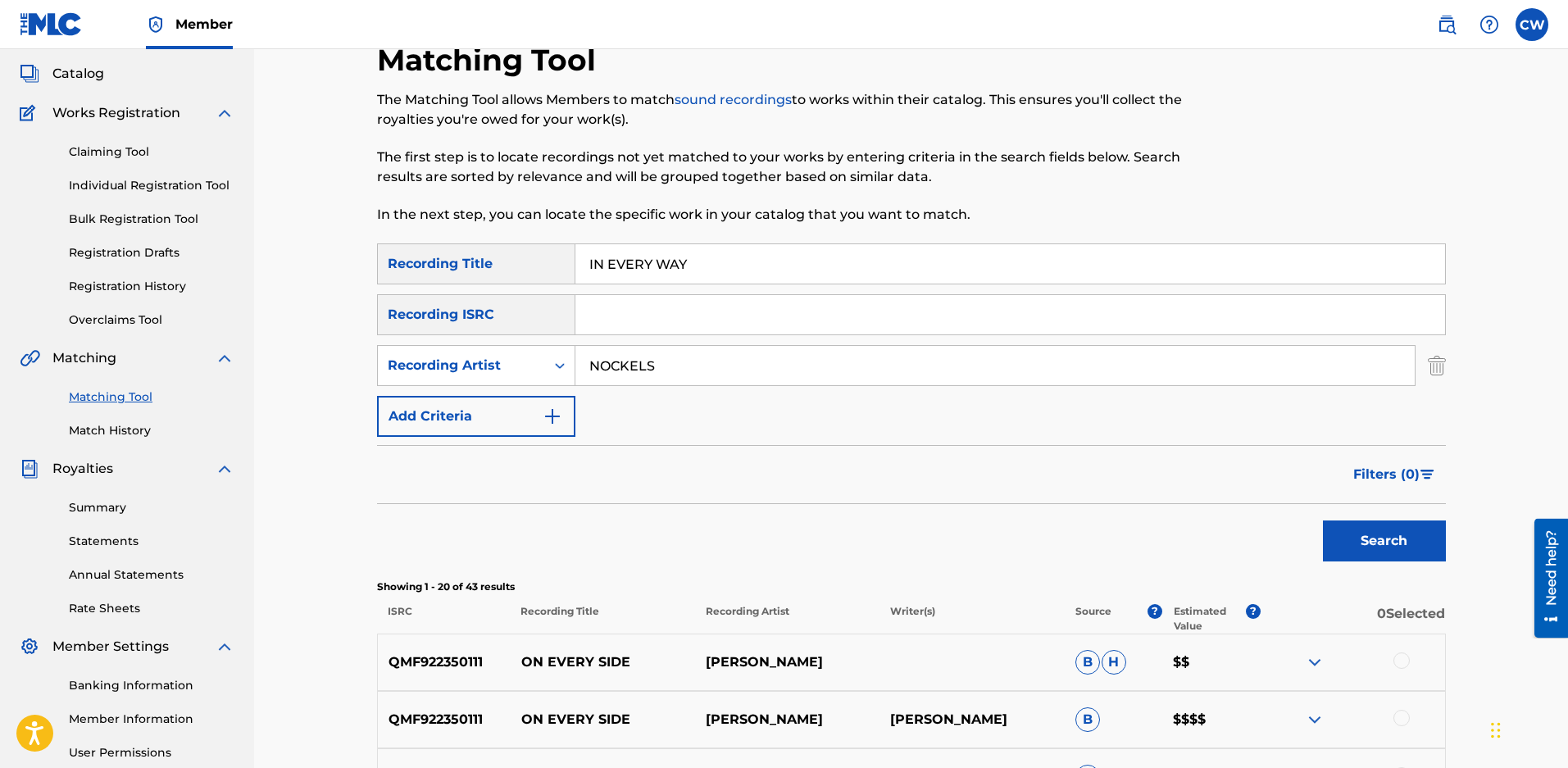
drag, startPoint x: 674, startPoint y: 353, endPoint x: 322, endPoint y: 331, distance: 352.7
drag, startPoint x: 618, startPoint y: 257, endPoint x: 478, endPoint y: 264, distance: 140.2
click at [479, 263] on div "SearchWithCriteria50c64516-a9ac-40ff-8b02-71cf7bf3da76 Recording Title IN EVERY…" at bounding box center [911, 263] width 1069 height 41
type input "AMARYLLIS STORY"
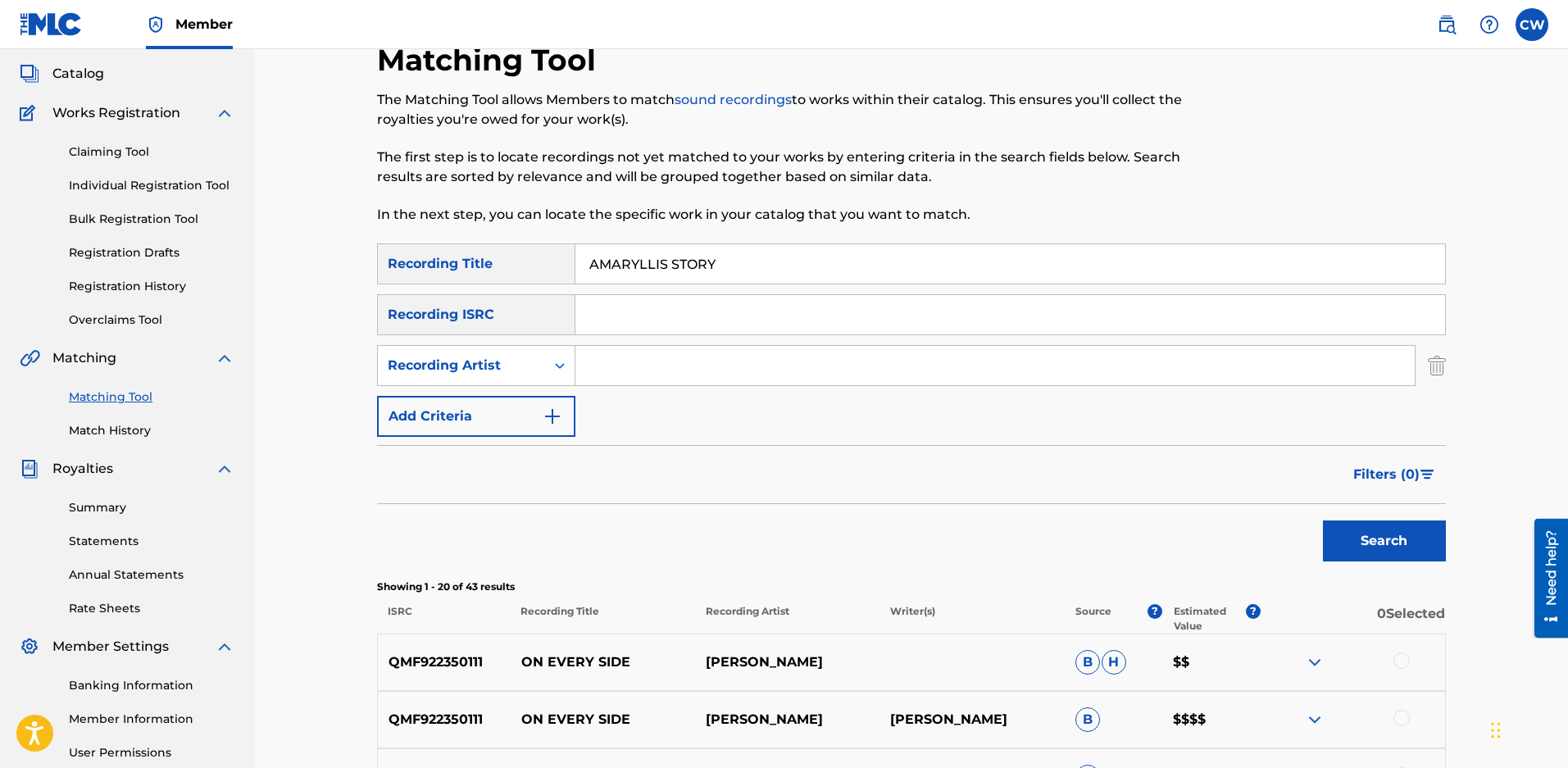
click at [1323, 520] on button "Search" at bounding box center [1384, 541] width 123 height 41
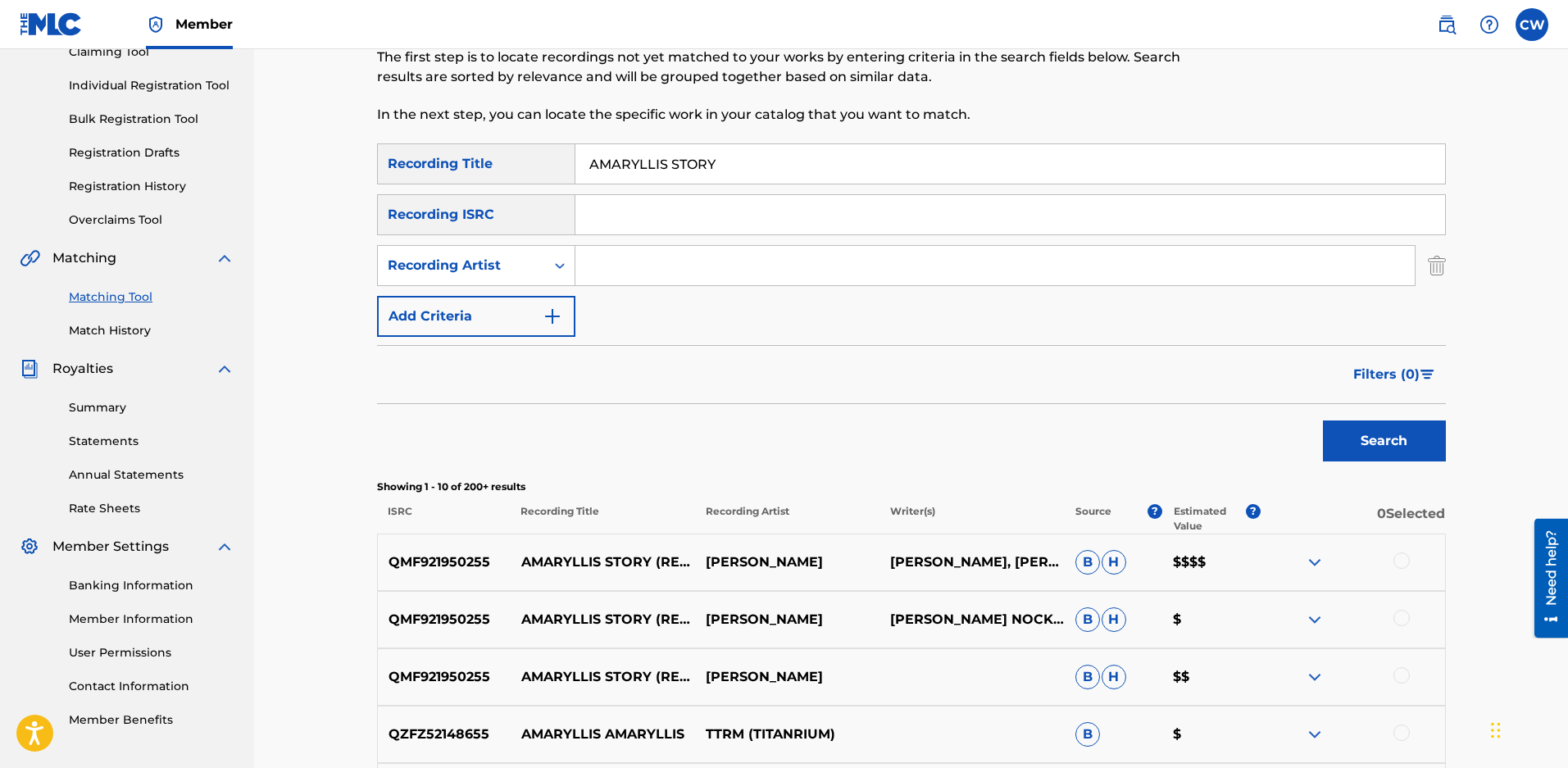
scroll to position [335, 0]
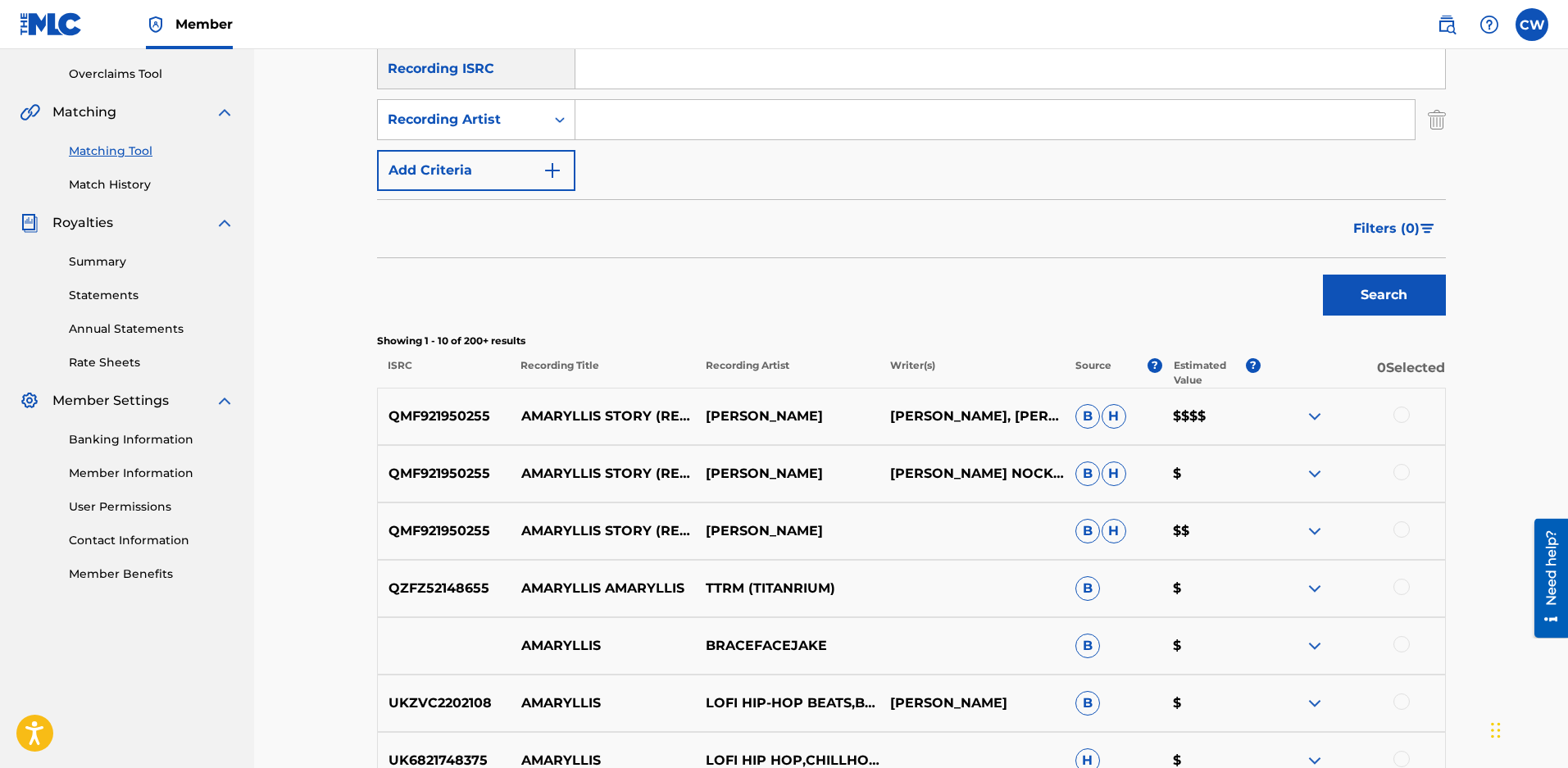
click at [1410, 426] on div at bounding box center [1352, 416] width 185 height 19
click at [1401, 422] on div at bounding box center [1401, 415] width 17 height 17
click at [1401, 480] on div at bounding box center [1401, 471] width 17 height 17
click at [1401, 538] on div at bounding box center [1401, 529] width 17 height 17
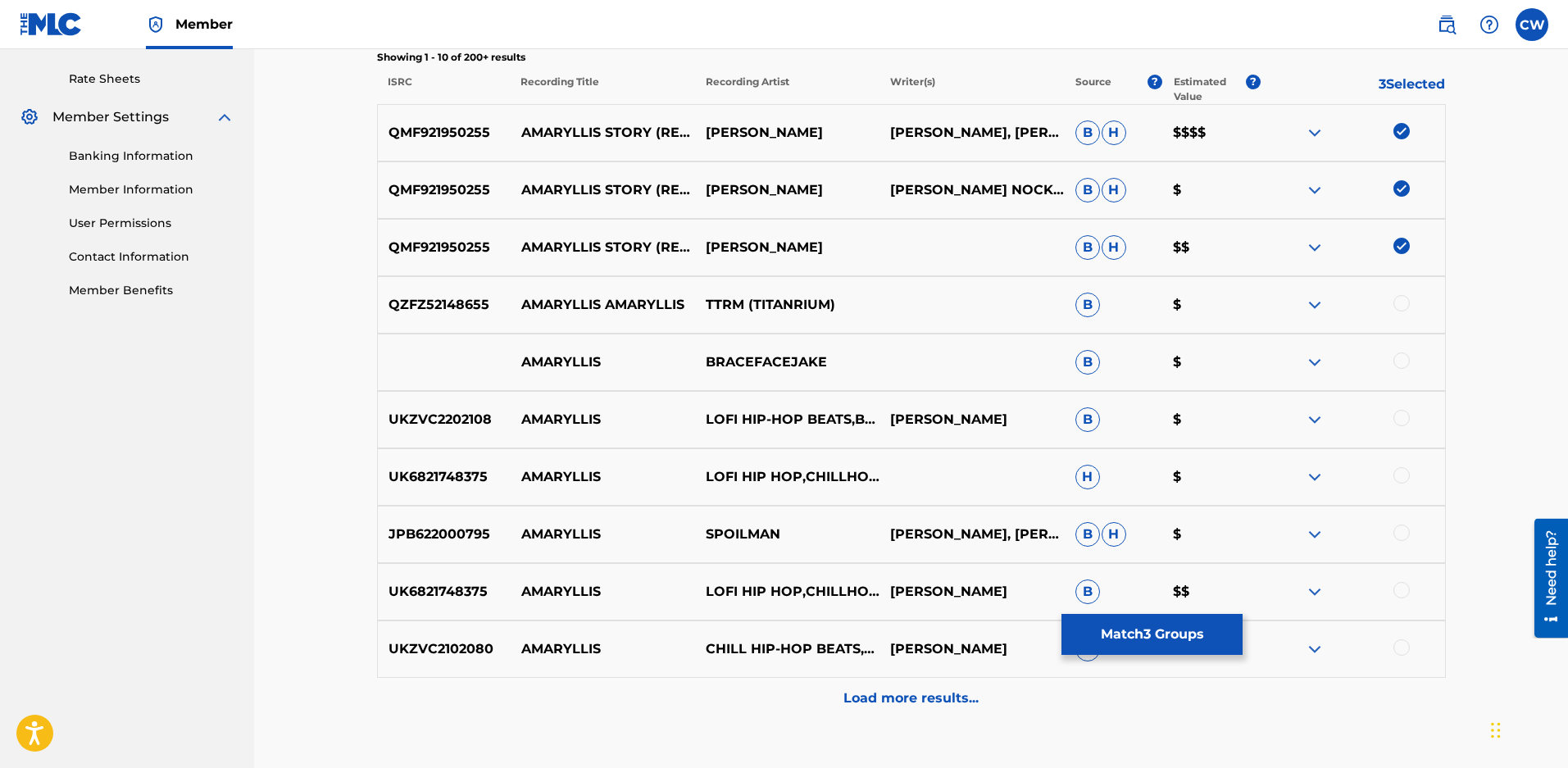
scroll to position [663, 0]
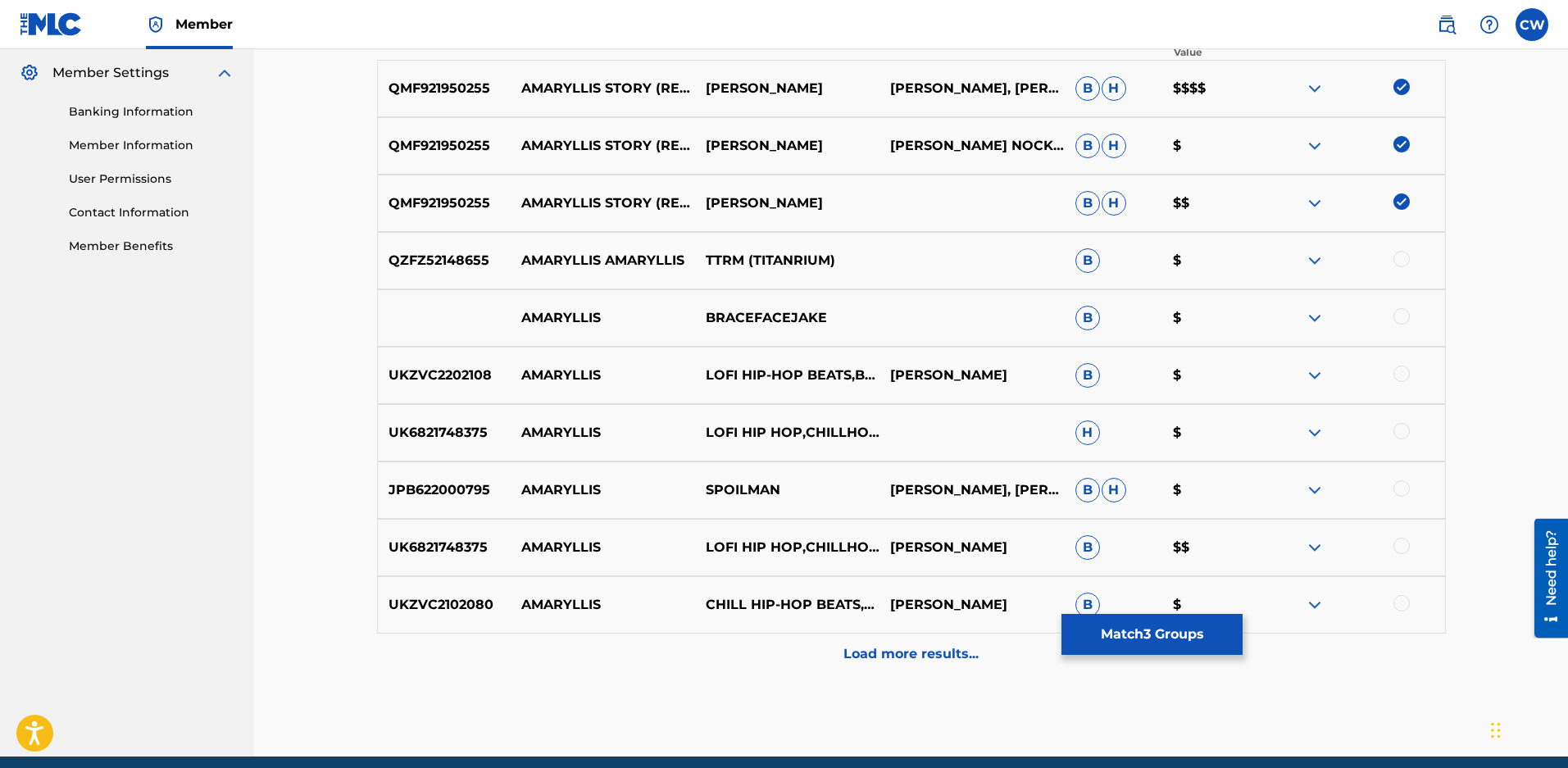
click at [879, 664] on p "Load more results..." at bounding box center [910, 654] width 136 height 19
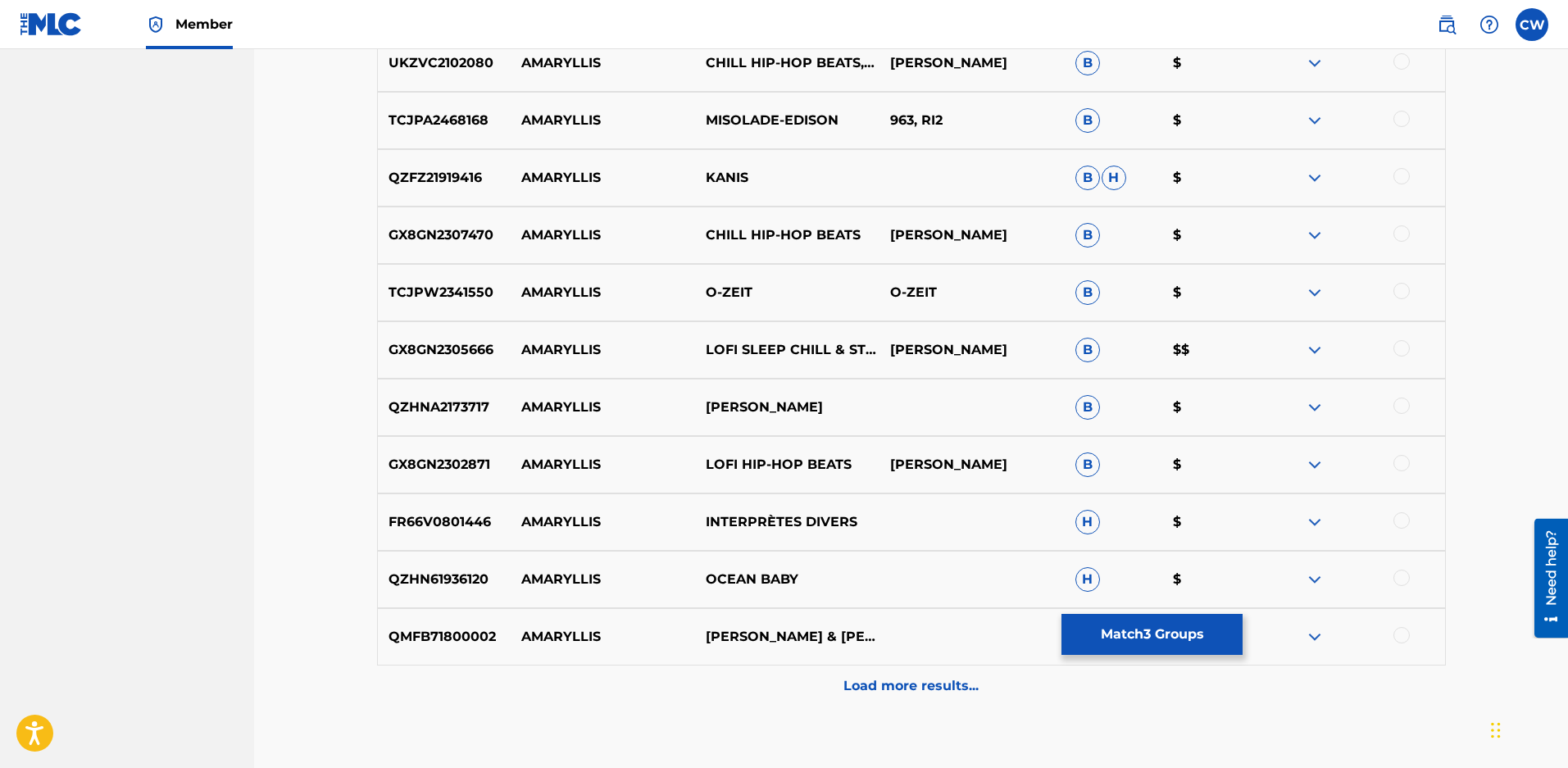
scroll to position [1319, 0]
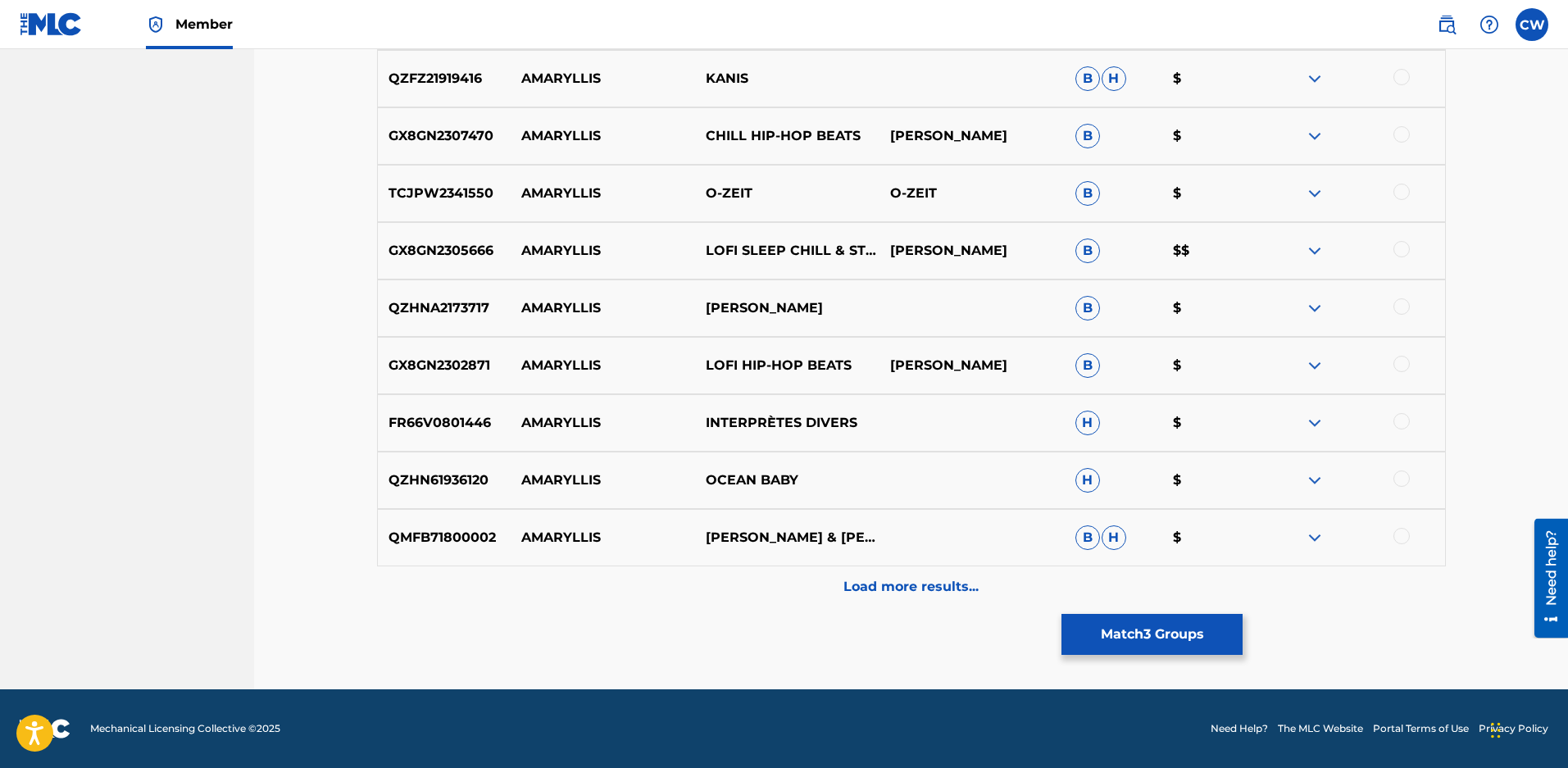
click at [897, 597] on div "Load more results..." at bounding box center [911, 587] width 1069 height 41
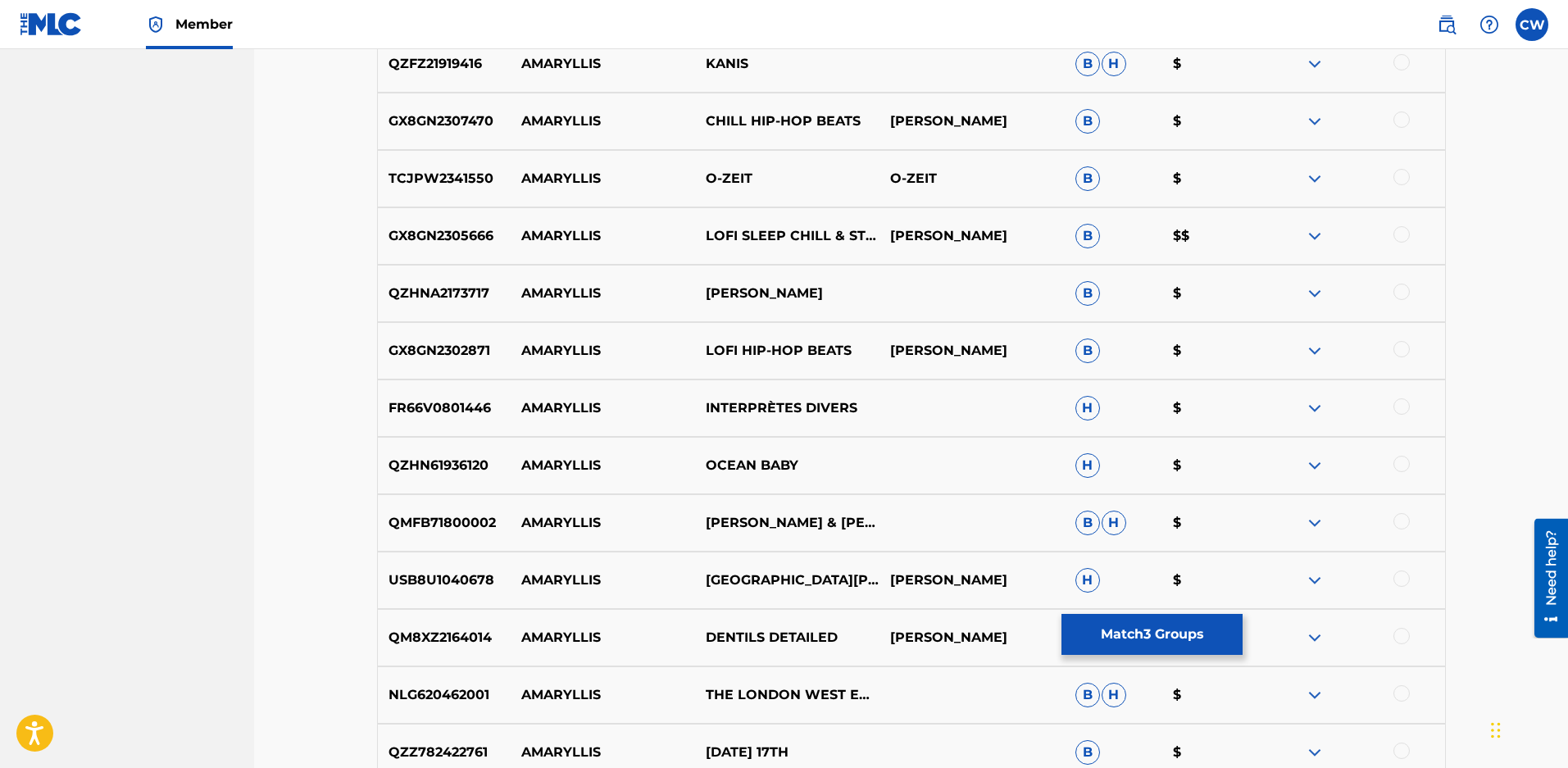
scroll to position [1729, 0]
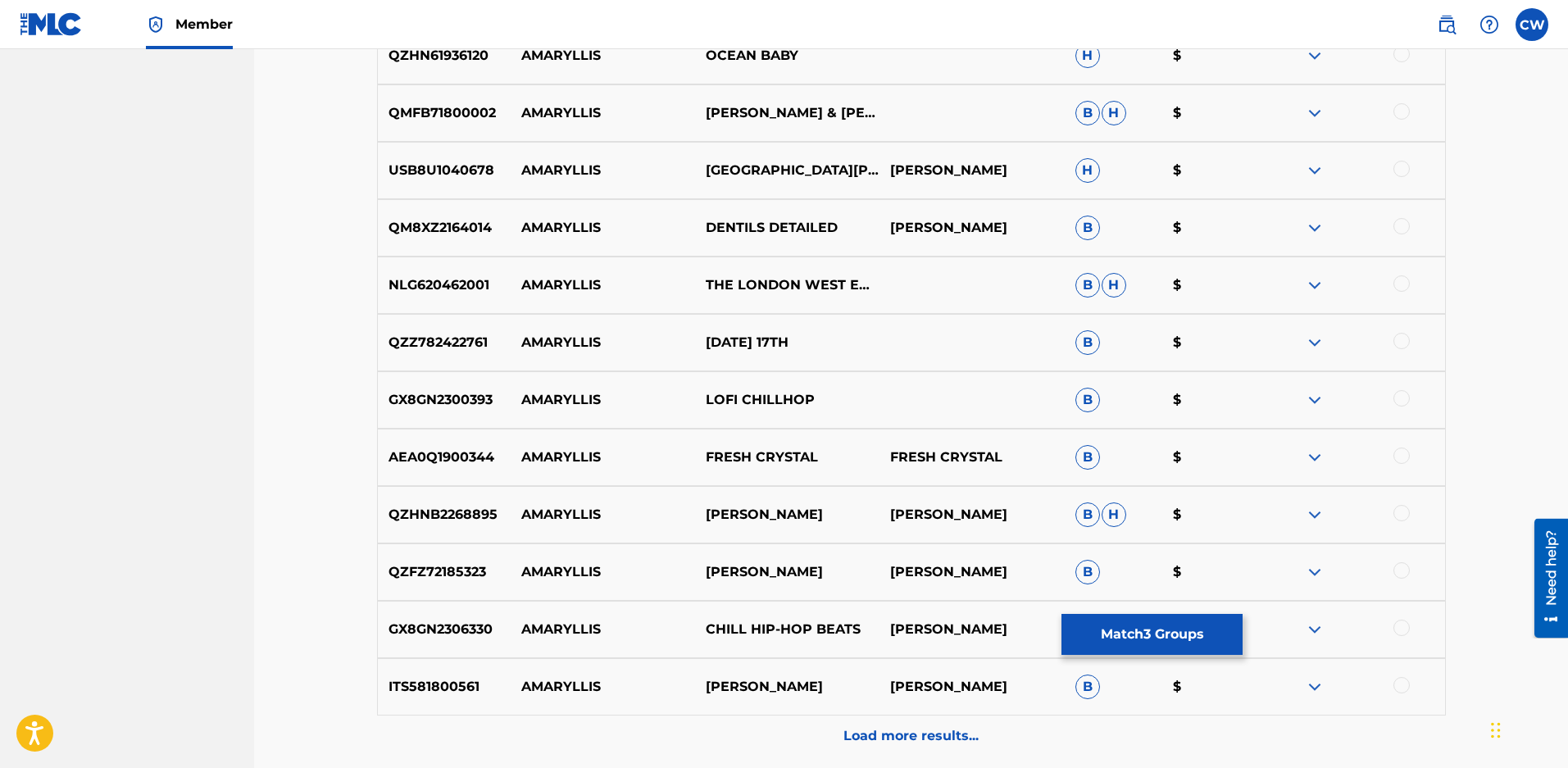
click at [1155, 634] on button "Match 3 Groups" at bounding box center [1152, 634] width 181 height 41
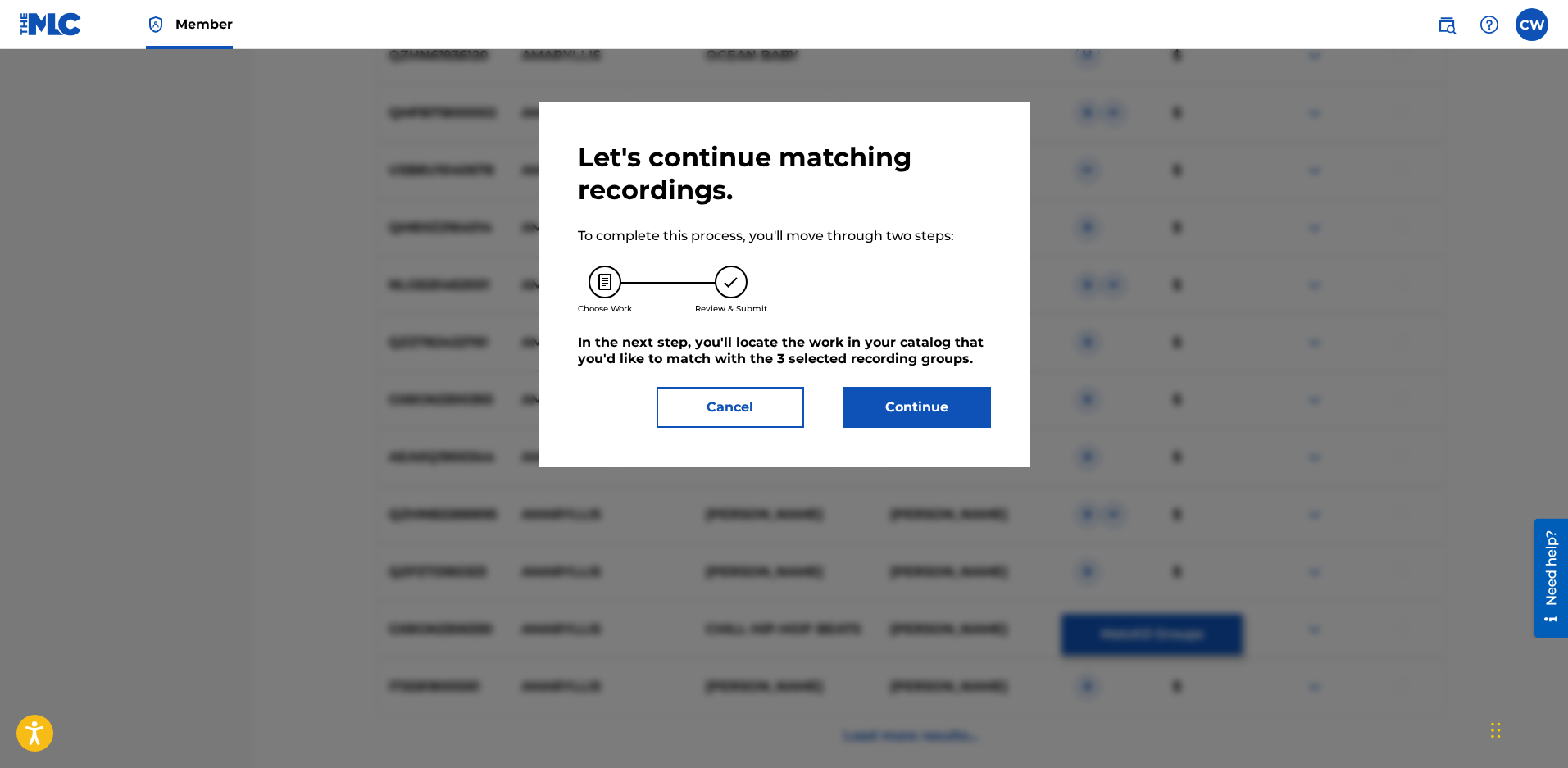
click at [919, 428] on button "Continue" at bounding box center [916, 407] width 148 height 41
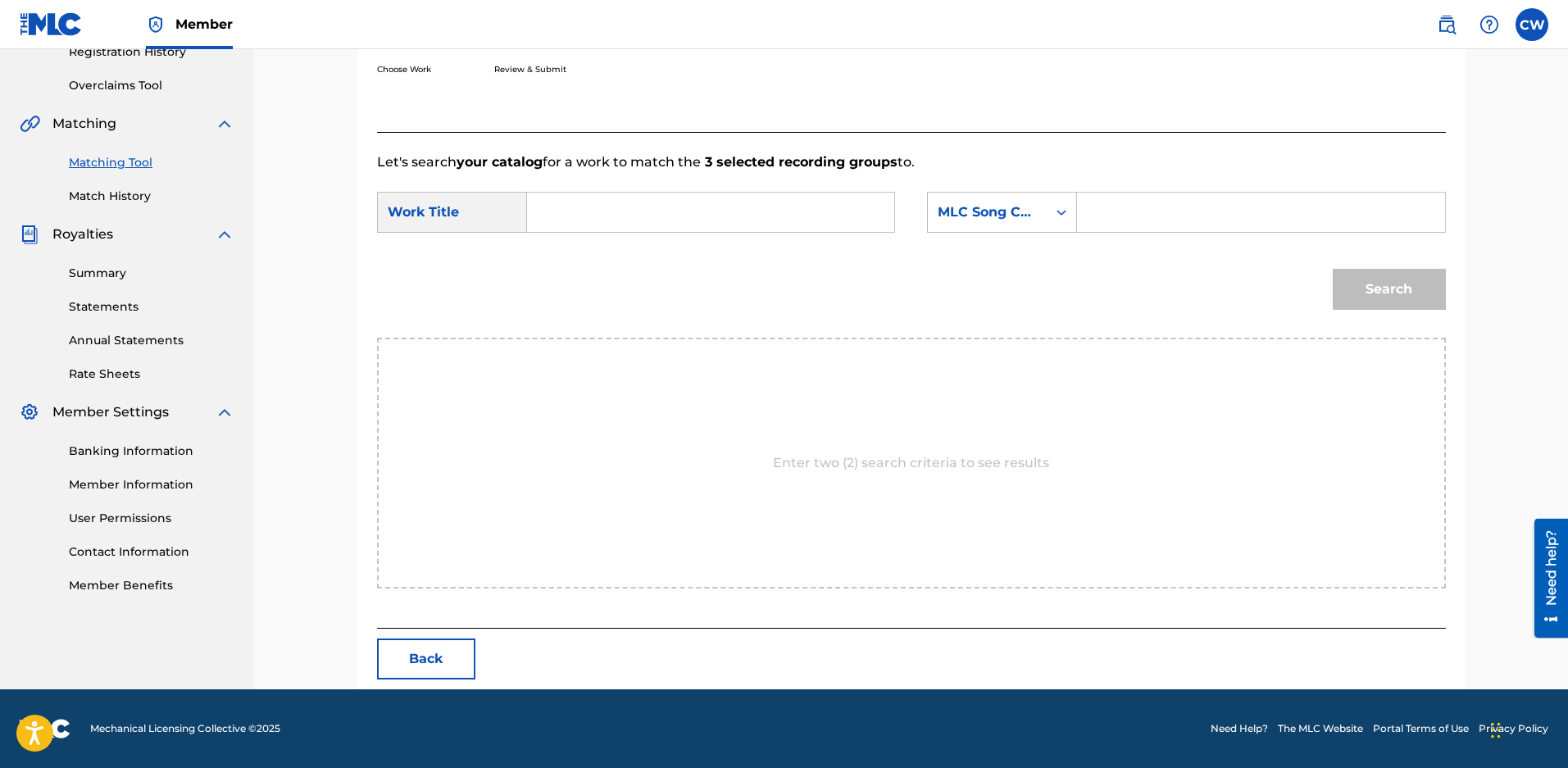
scroll to position [332, 0]
click at [578, 227] on input "Search Form" at bounding box center [711, 212] width 339 height 39
type input "amaryllis story"
click at [1042, 212] on div "MLC Song Code" at bounding box center [987, 213] width 119 height 31
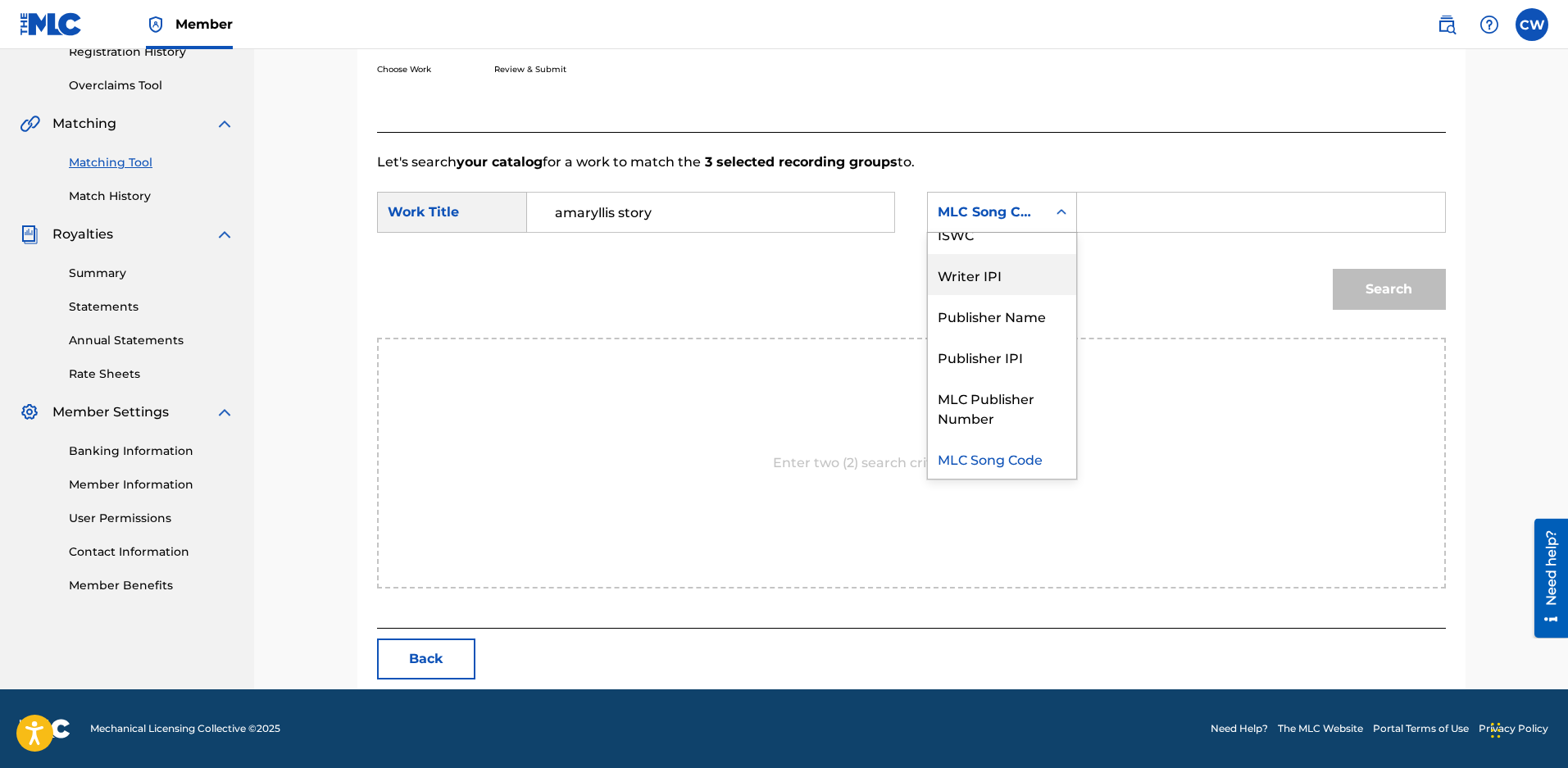
scroll to position [0, 0]
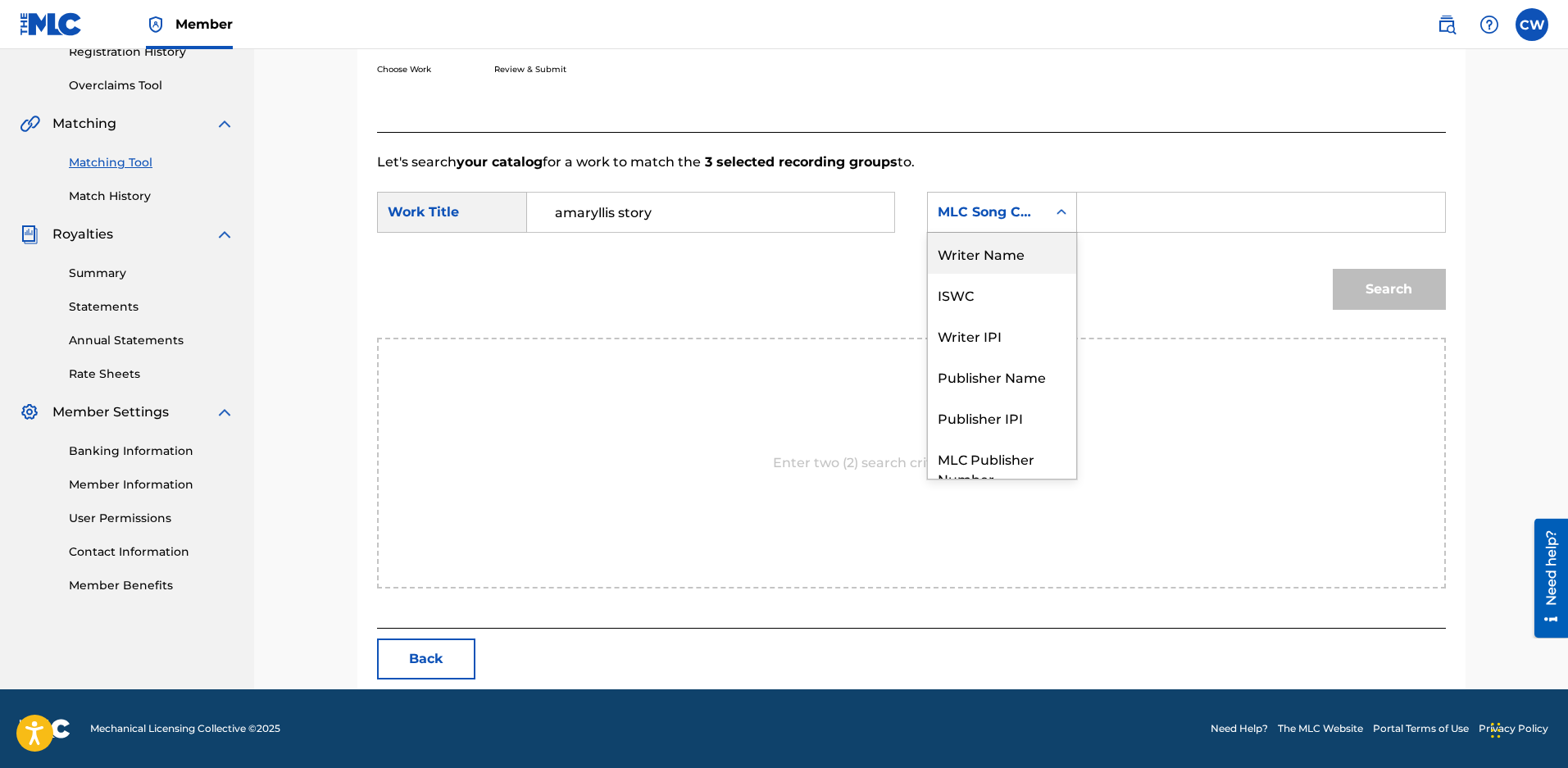
click at [1000, 259] on div "Writer Name" at bounding box center [1002, 253] width 149 height 41
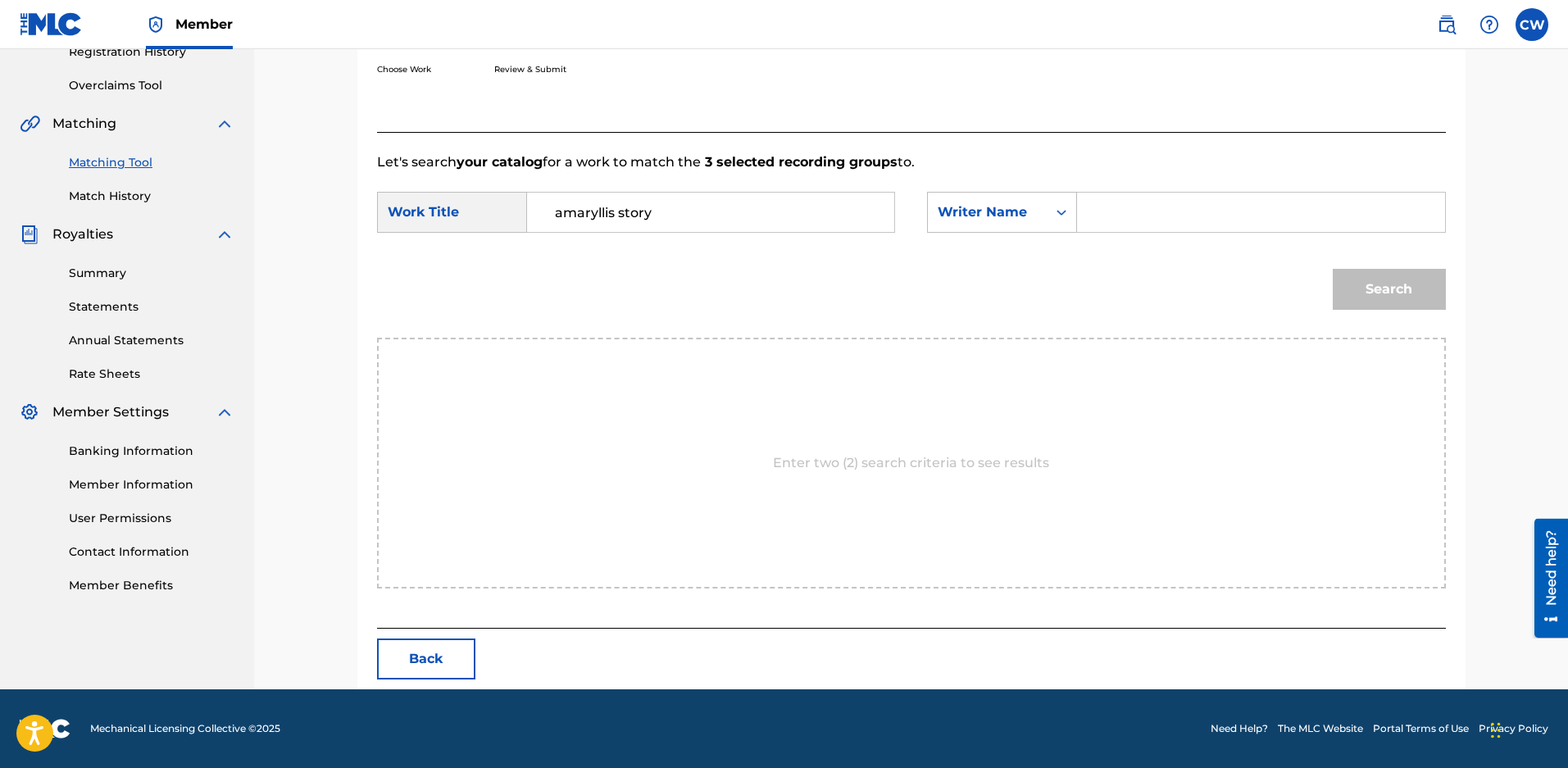
click at [1113, 218] on input "Search Form" at bounding box center [1260, 212] width 339 height 39
type input "NOCKELS"
click at [1333, 269] on button "Search" at bounding box center [1389, 289] width 113 height 41
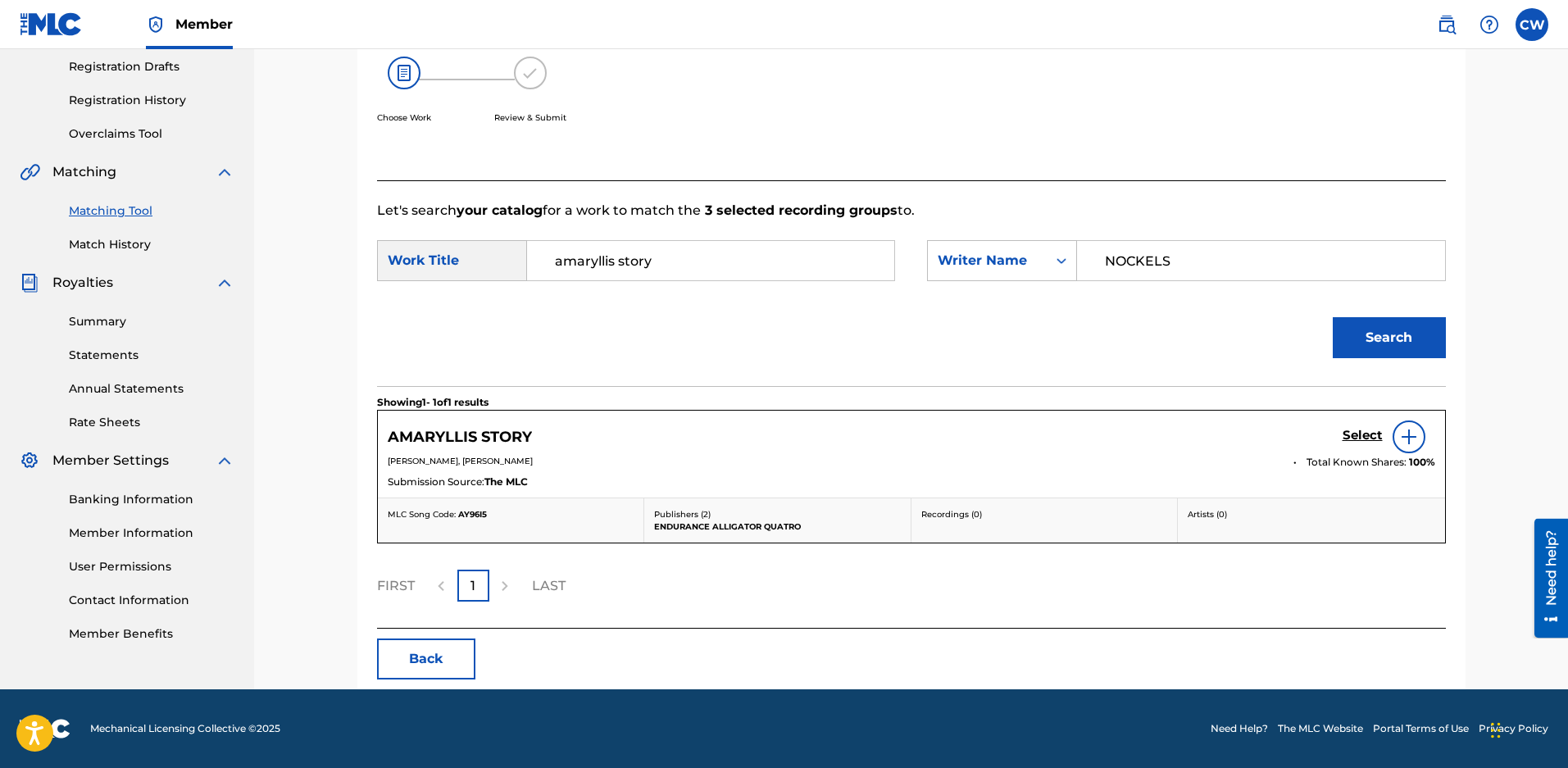
scroll to position [312, 0]
click at [1365, 428] on h5 "Select" at bounding box center [1362, 436] width 40 height 16
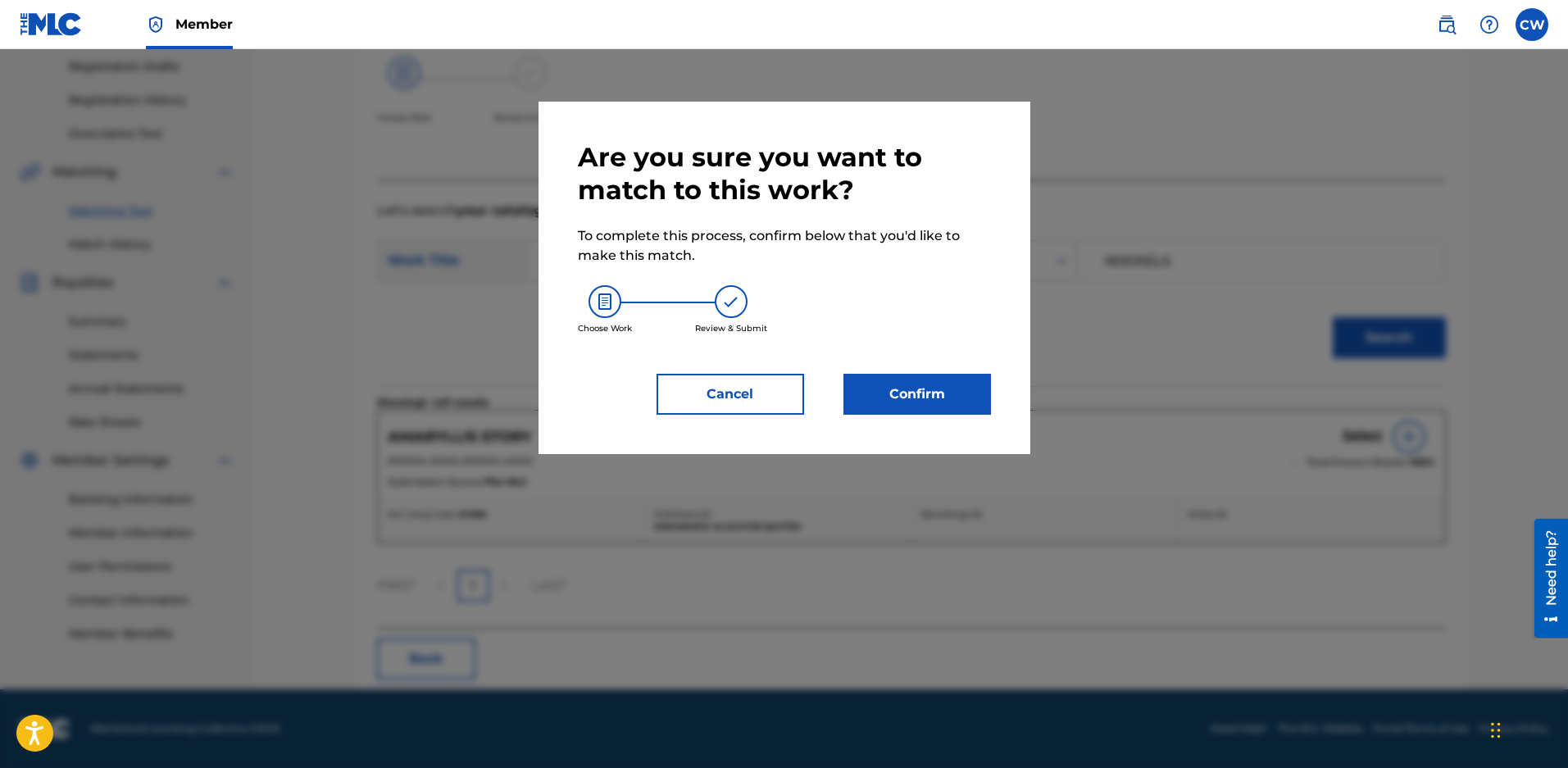
click at [935, 392] on button "Confirm" at bounding box center [916, 394] width 148 height 41
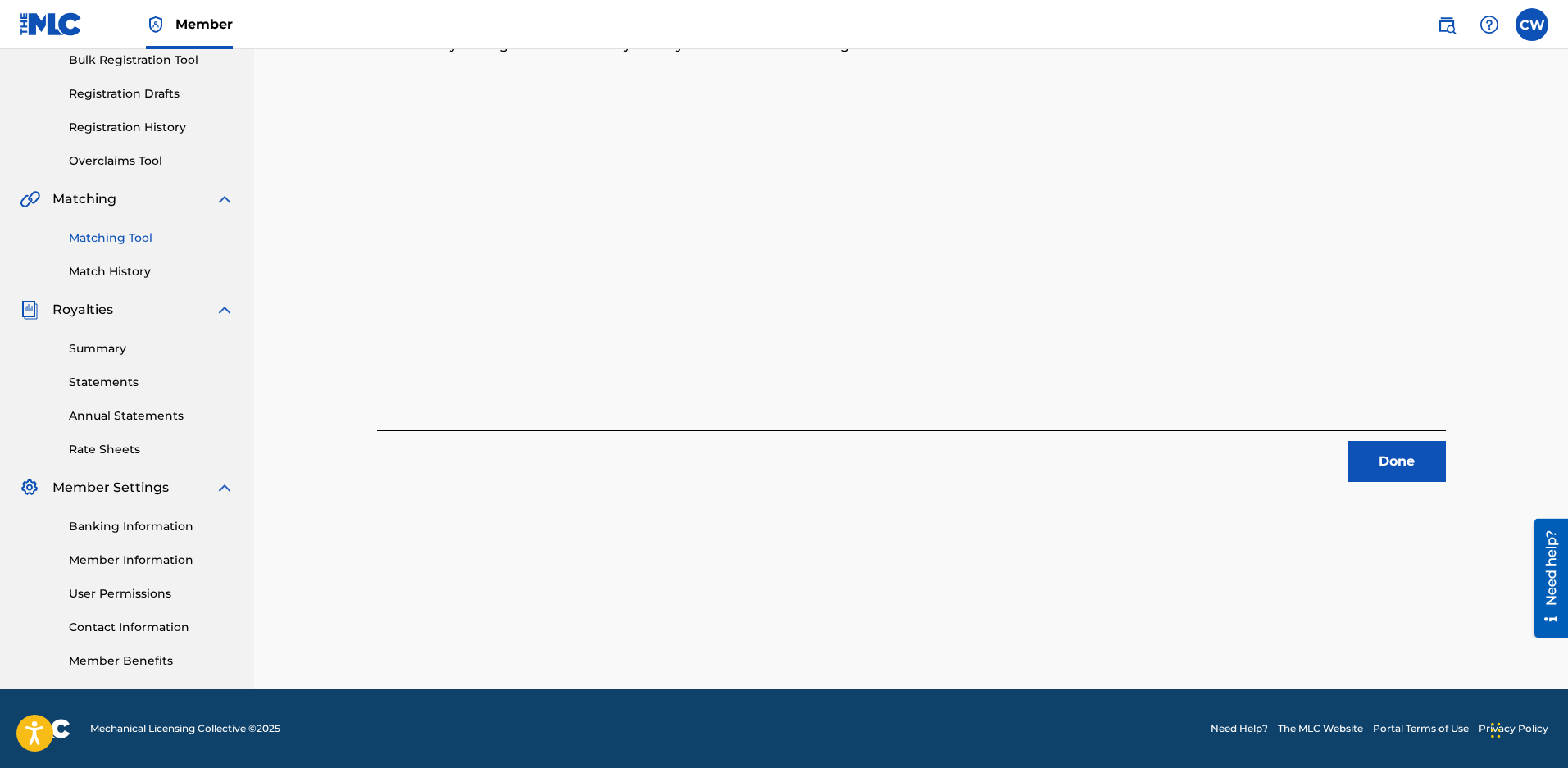
click at [1404, 441] on button "Done" at bounding box center [1397, 461] width 98 height 41
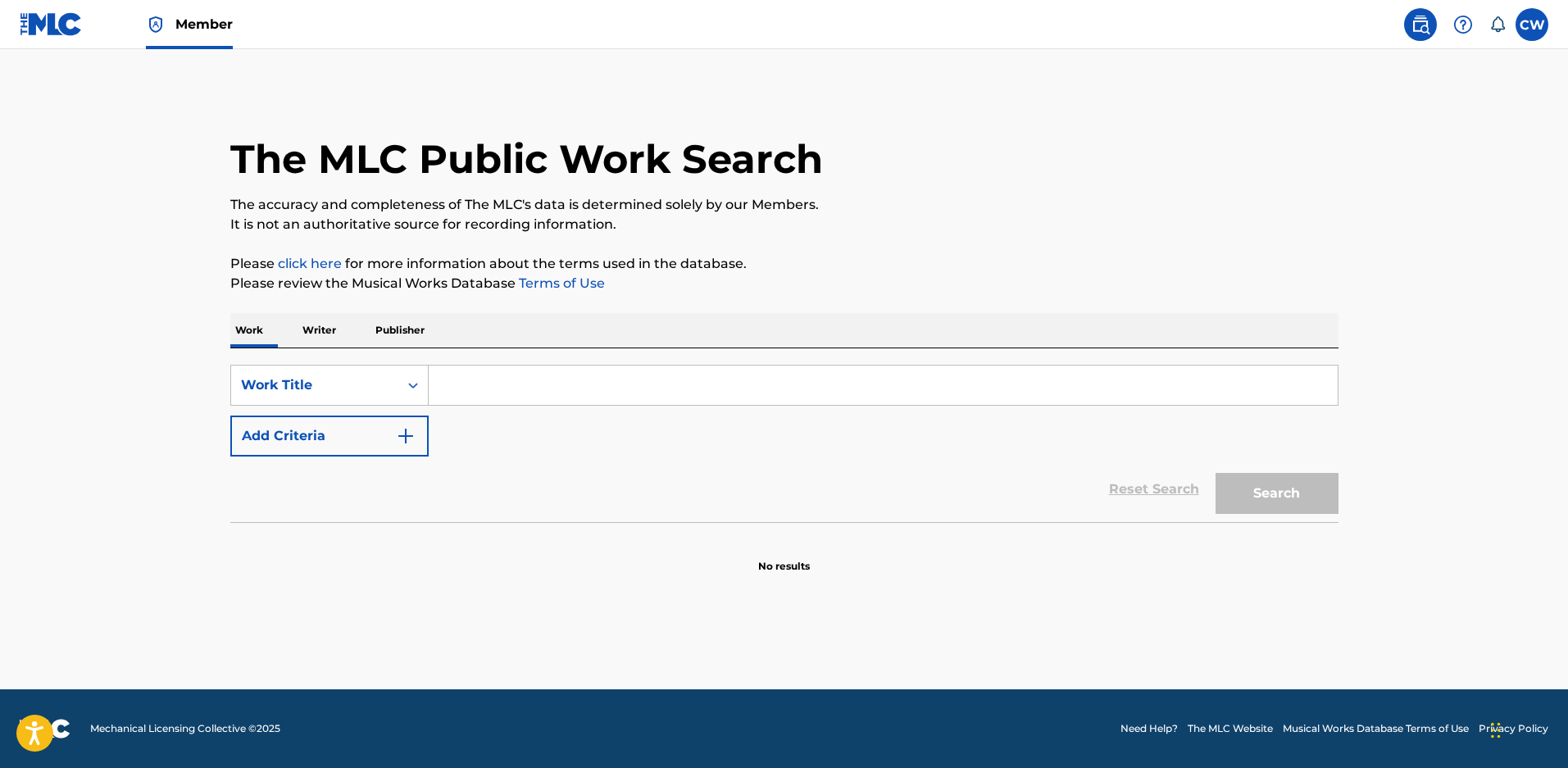
click at [483, 399] on input "Search Form" at bounding box center [882, 385] width 909 height 39
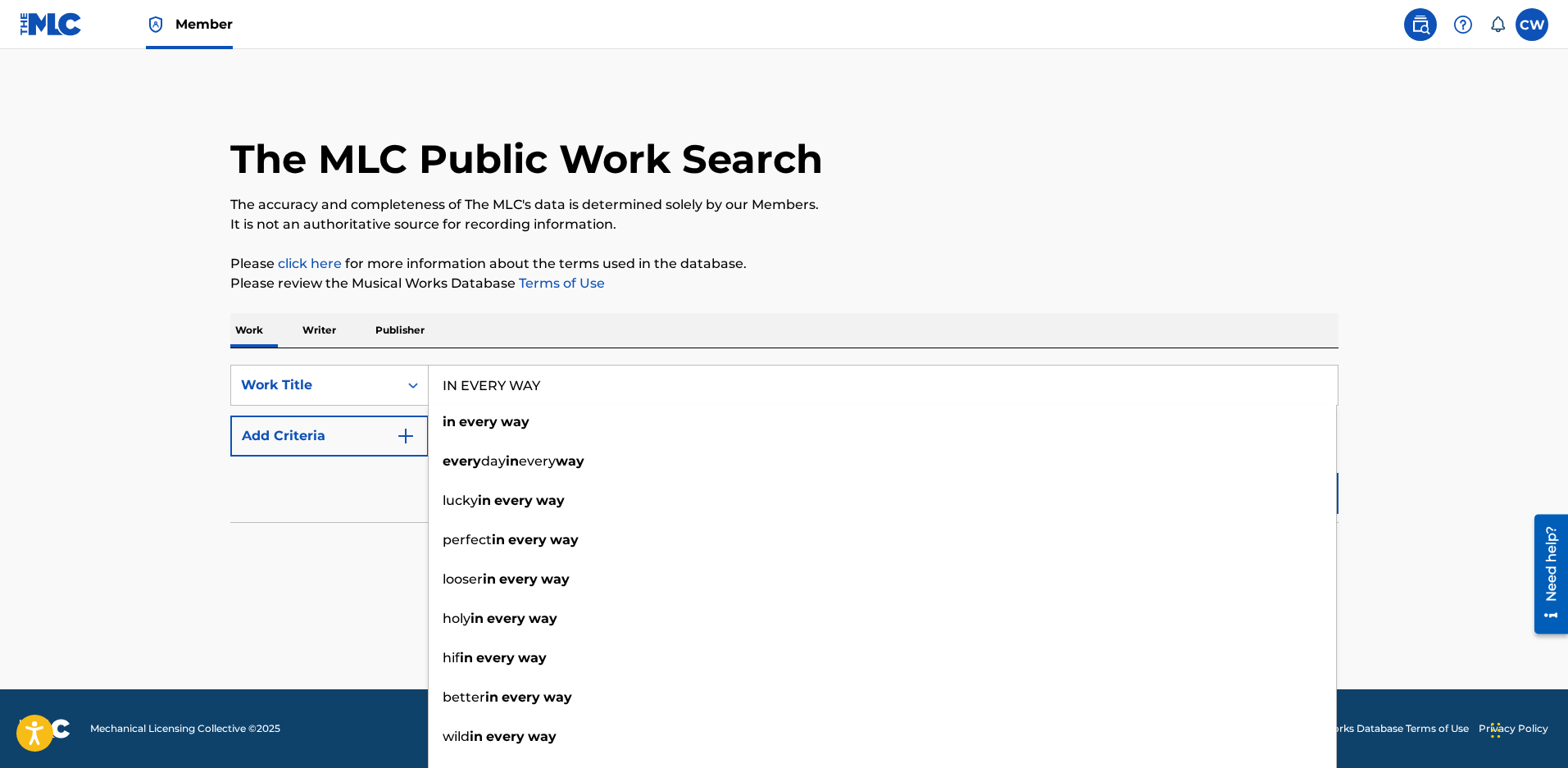
type input "IN EVERY WAY"
click at [346, 433] on button "Add Criteria" at bounding box center [329, 436] width 199 height 41
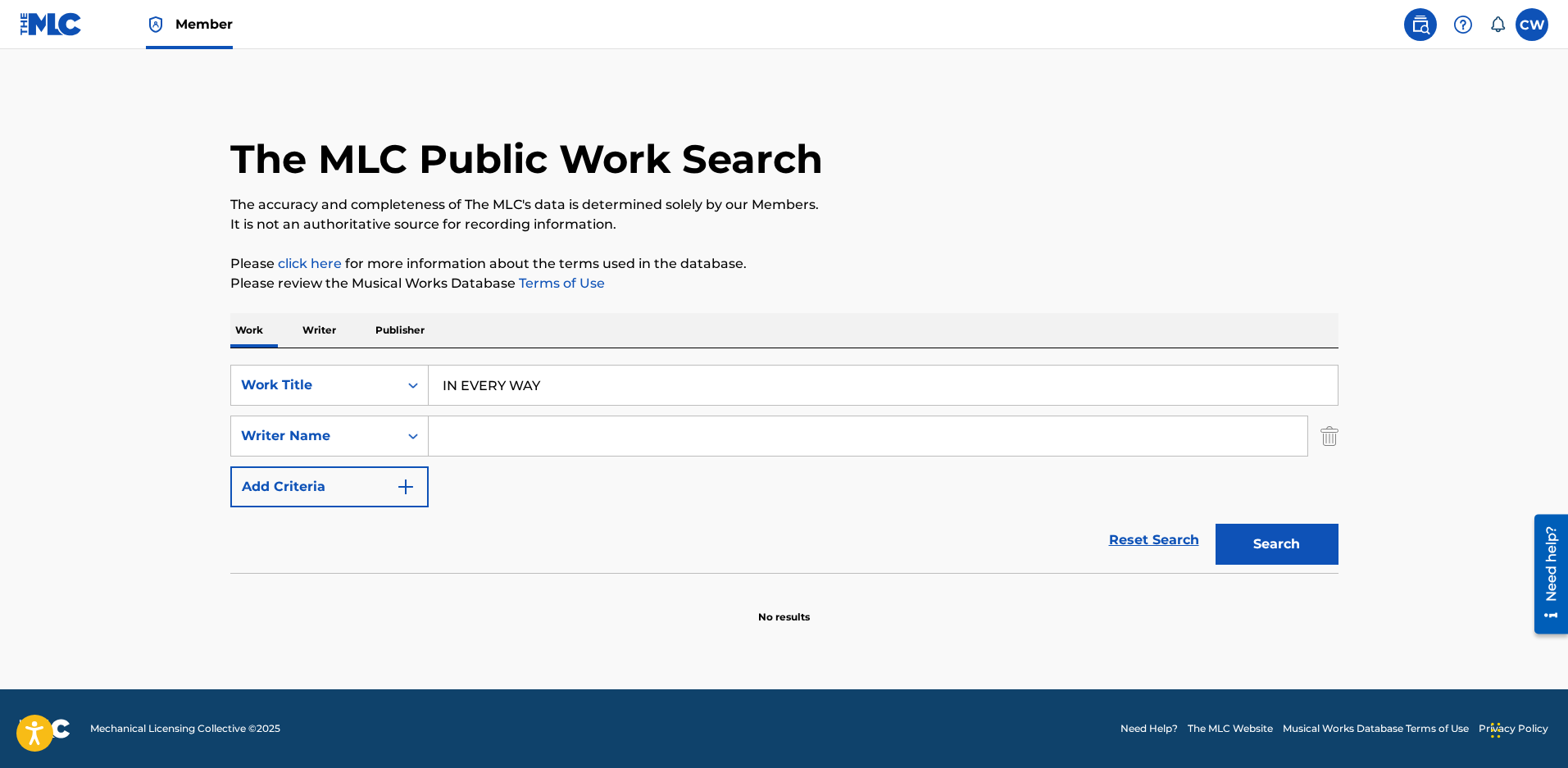
click at [487, 450] on input "Search Form" at bounding box center [868, 436] width 879 height 39
type input "NOCKELS"
click at [1216, 524] on button "Search" at bounding box center [1277, 544] width 123 height 41
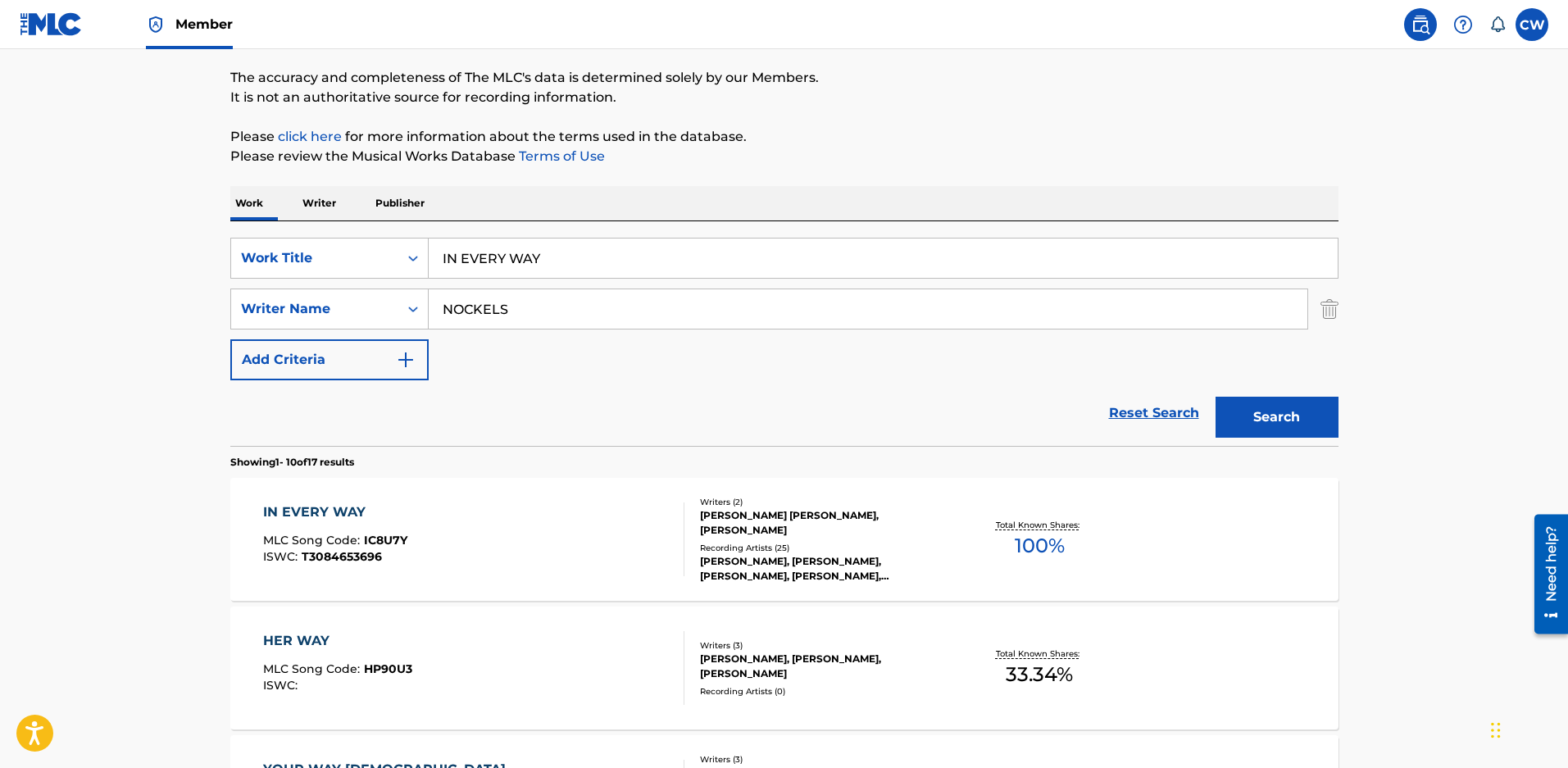
scroll to position [164, 0]
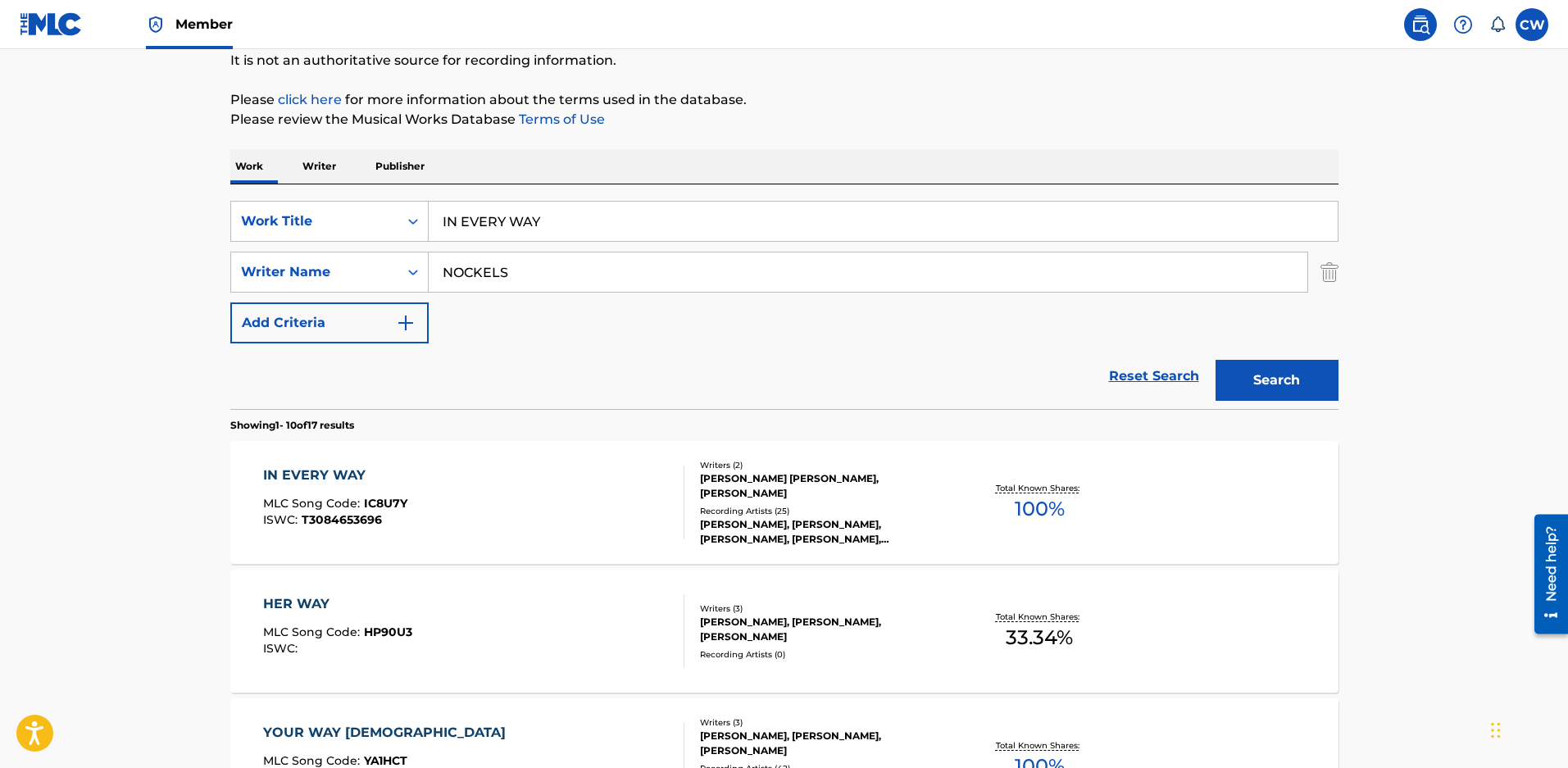
click at [729, 528] on div "[PERSON_NAME], [PERSON_NAME], [PERSON_NAME], [PERSON_NAME], [PERSON_NAME], [PER…" at bounding box center [823, 532] width 247 height 30
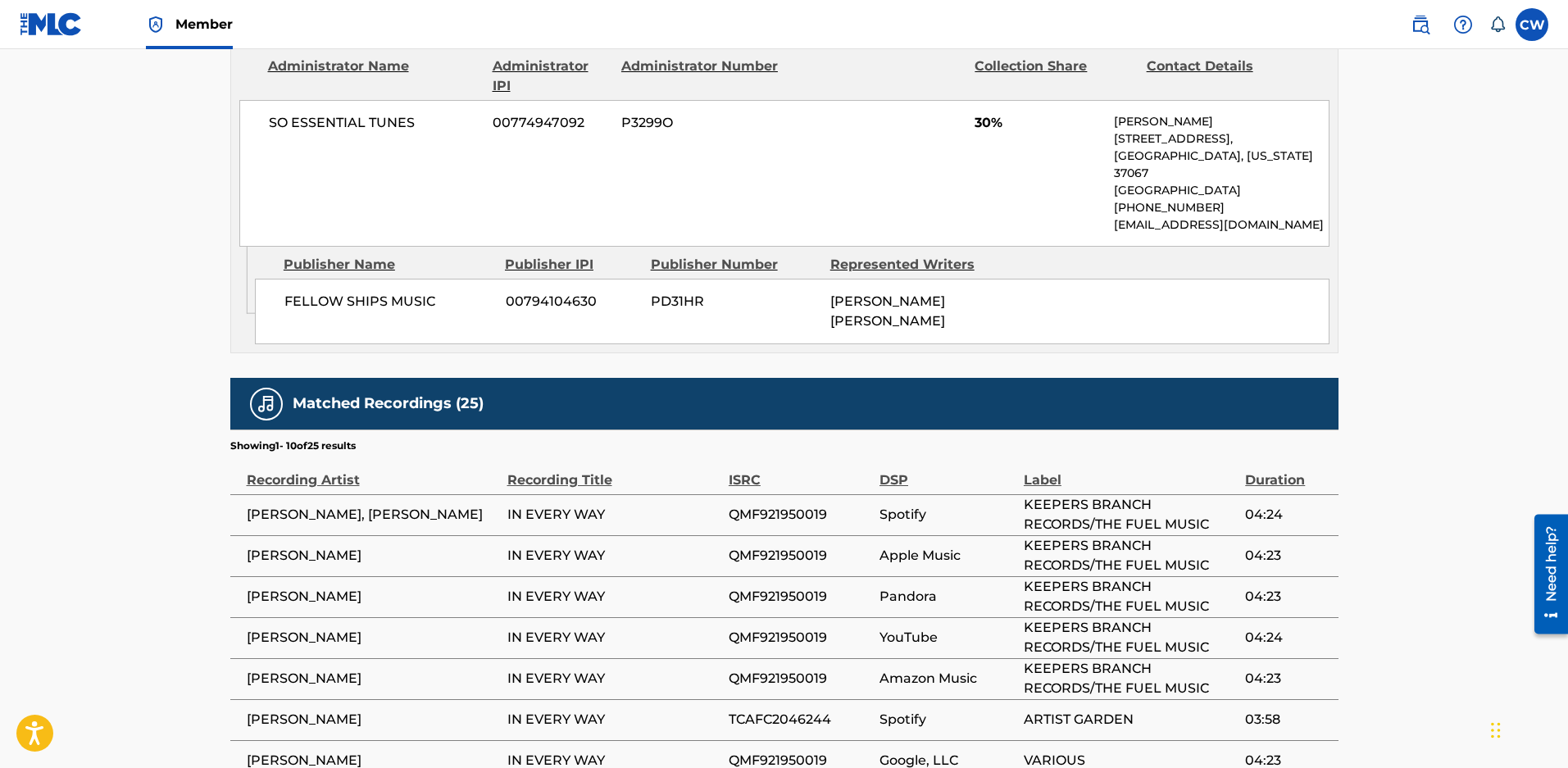
scroll to position [1656, 0]
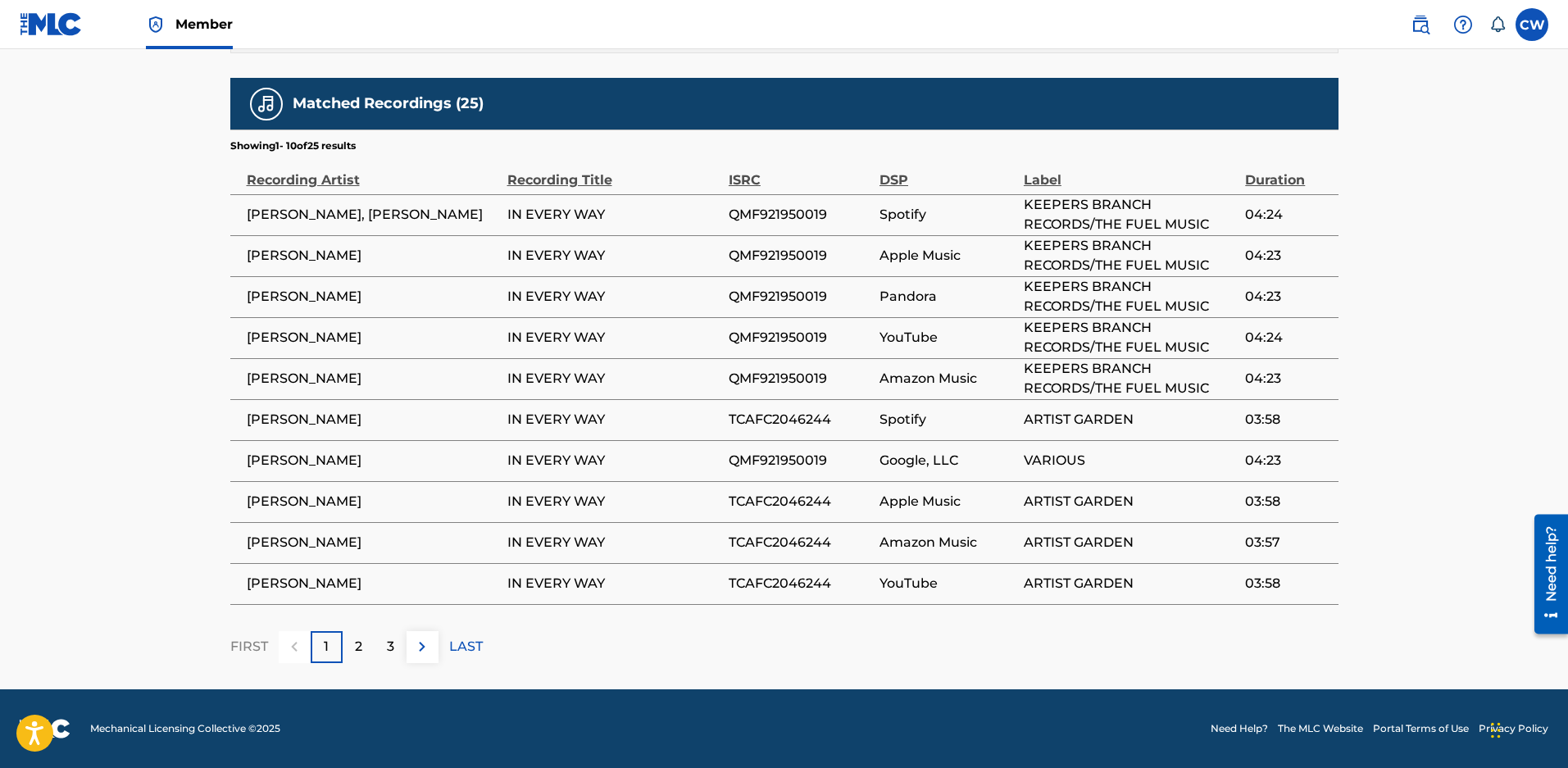
click at [357, 653] on p "2" at bounding box center [359, 646] width 7 height 19
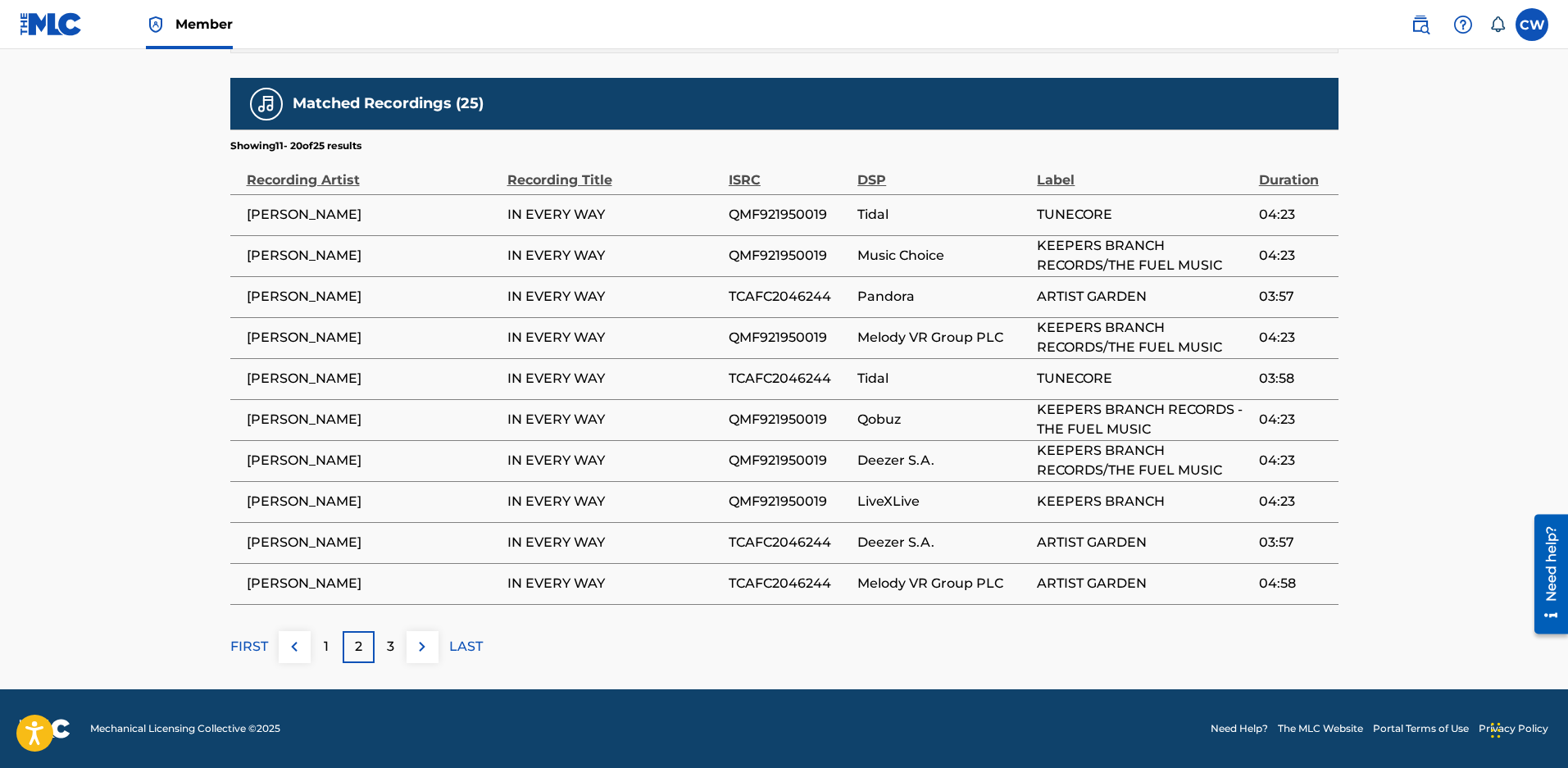
click at [399, 637] on div "3" at bounding box center [390, 647] width 32 height 32
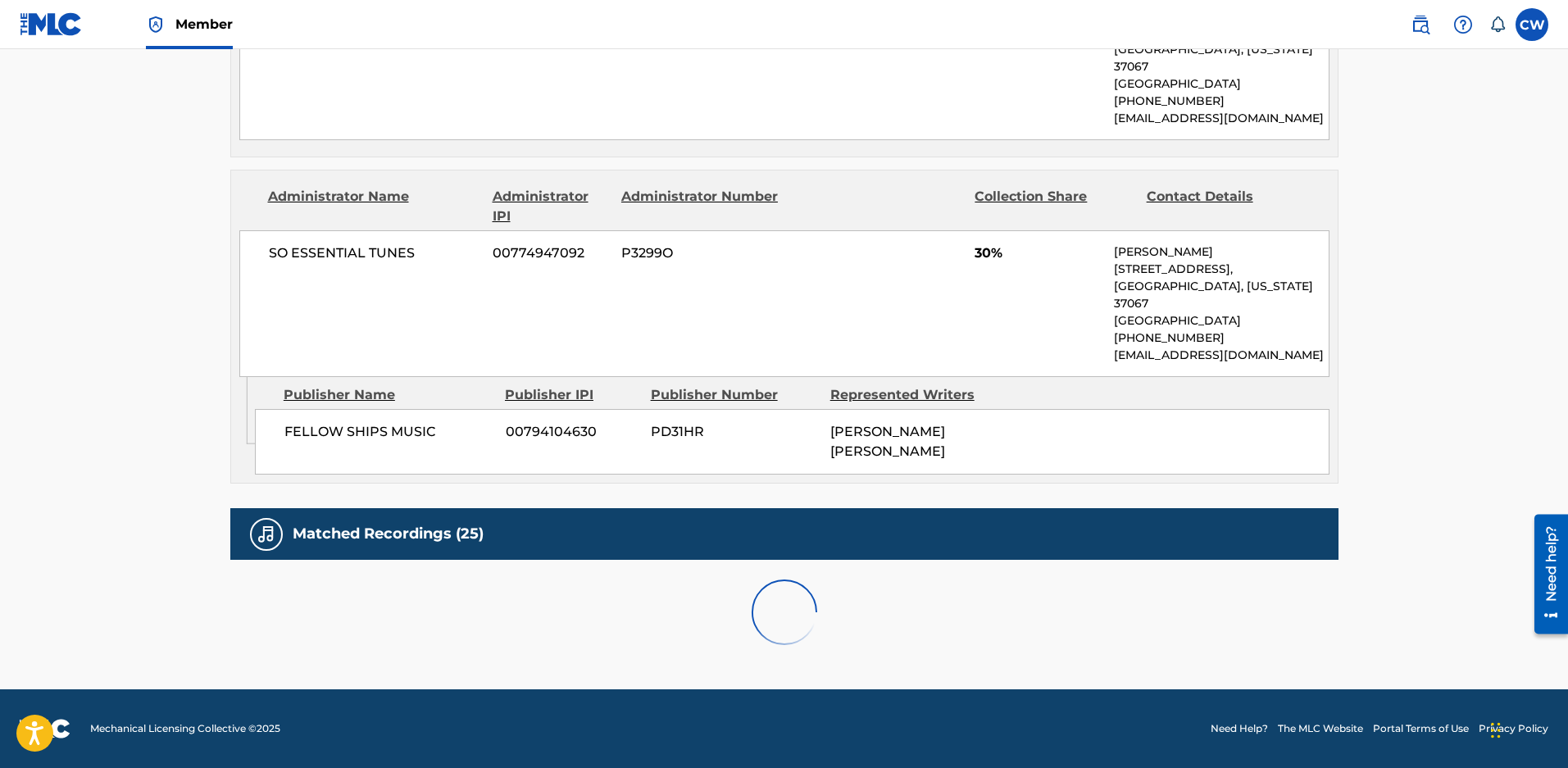
scroll to position [1451, 0]
